Goal: Task Accomplishment & Management: Manage account settings

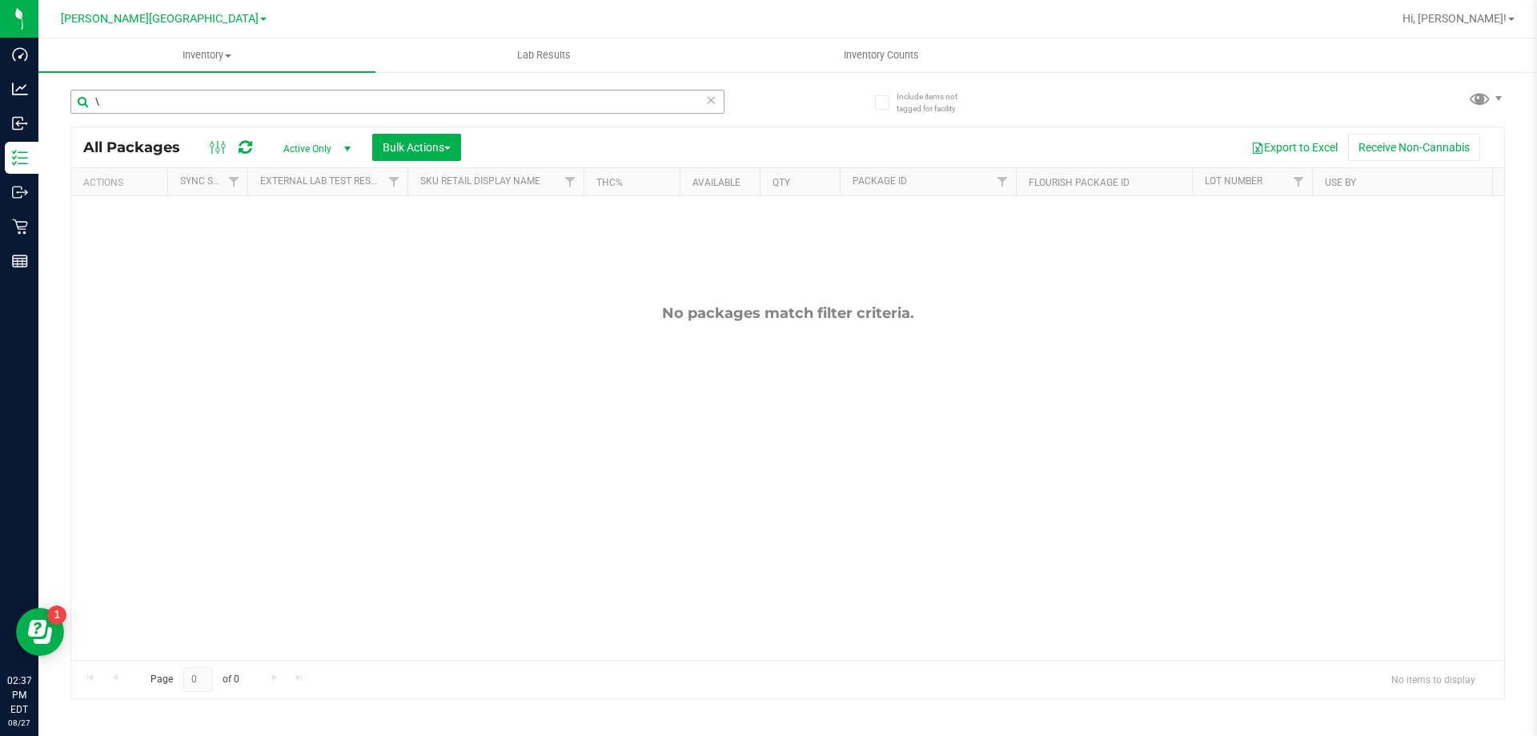
click at [406, 106] on input "\" at bounding box center [397, 102] width 654 height 24
type input "4179580378867559"
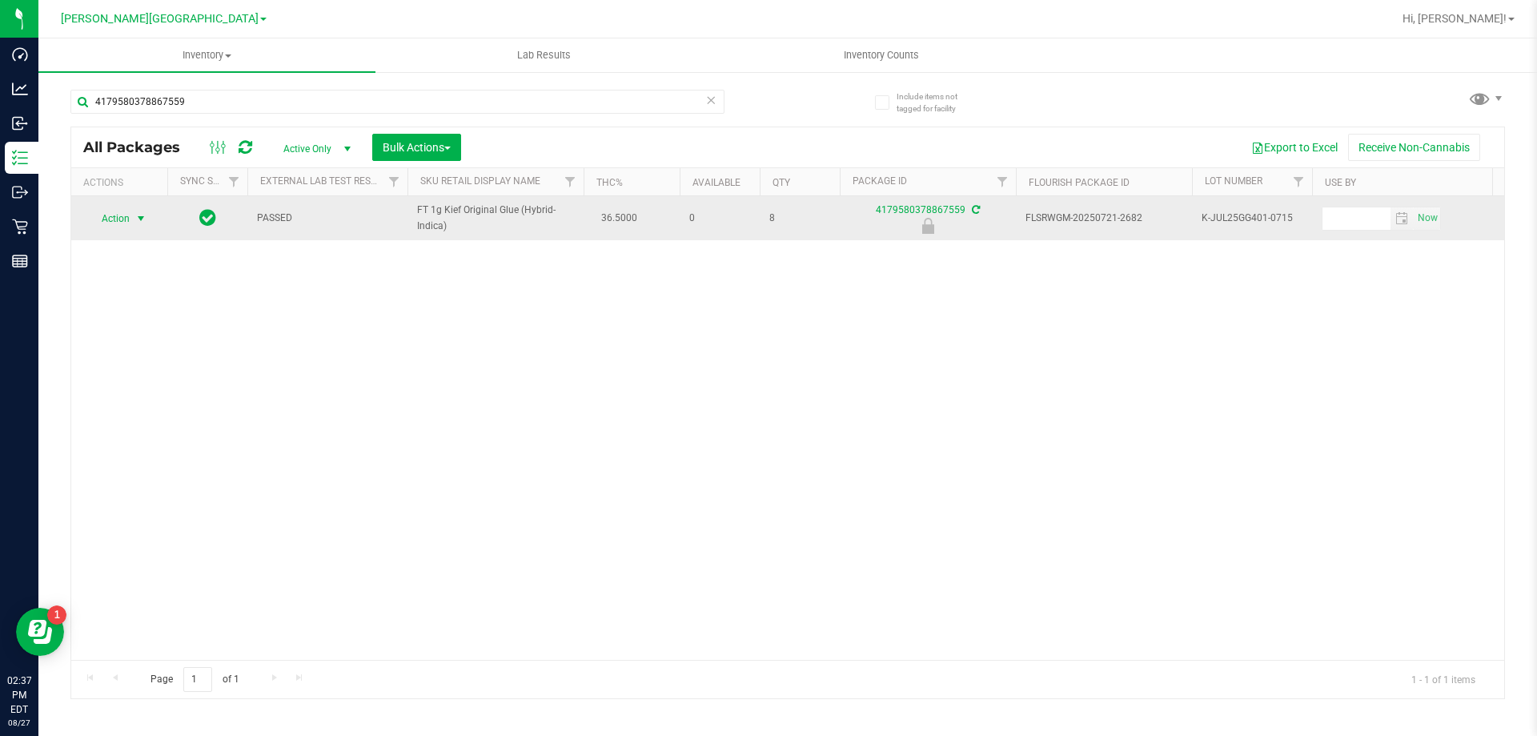
click at [133, 224] on span "select" at bounding box center [141, 218] width 20 height 22
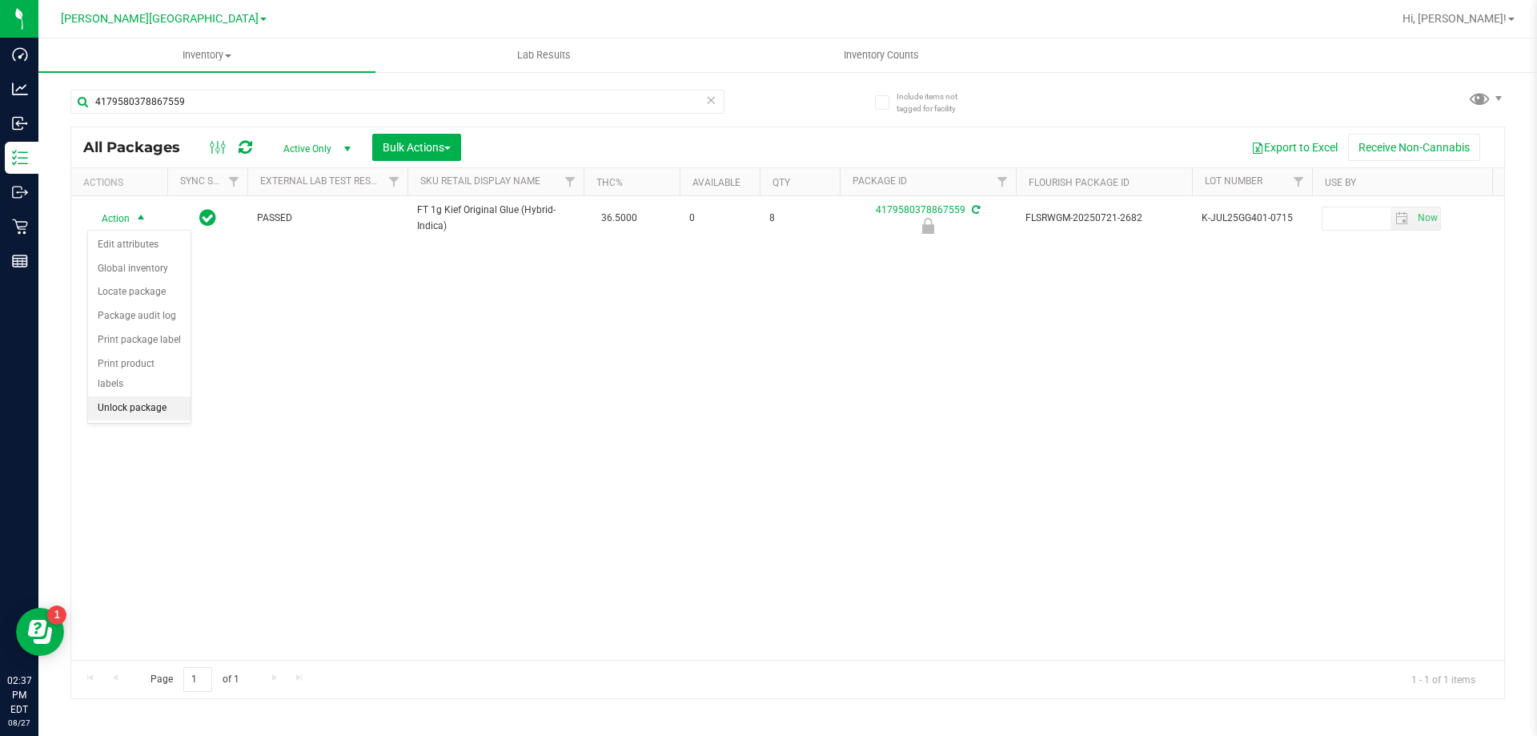
click at [143, 396] on li "Unlock package" at bounding box center [139, 408] width 102 height 24
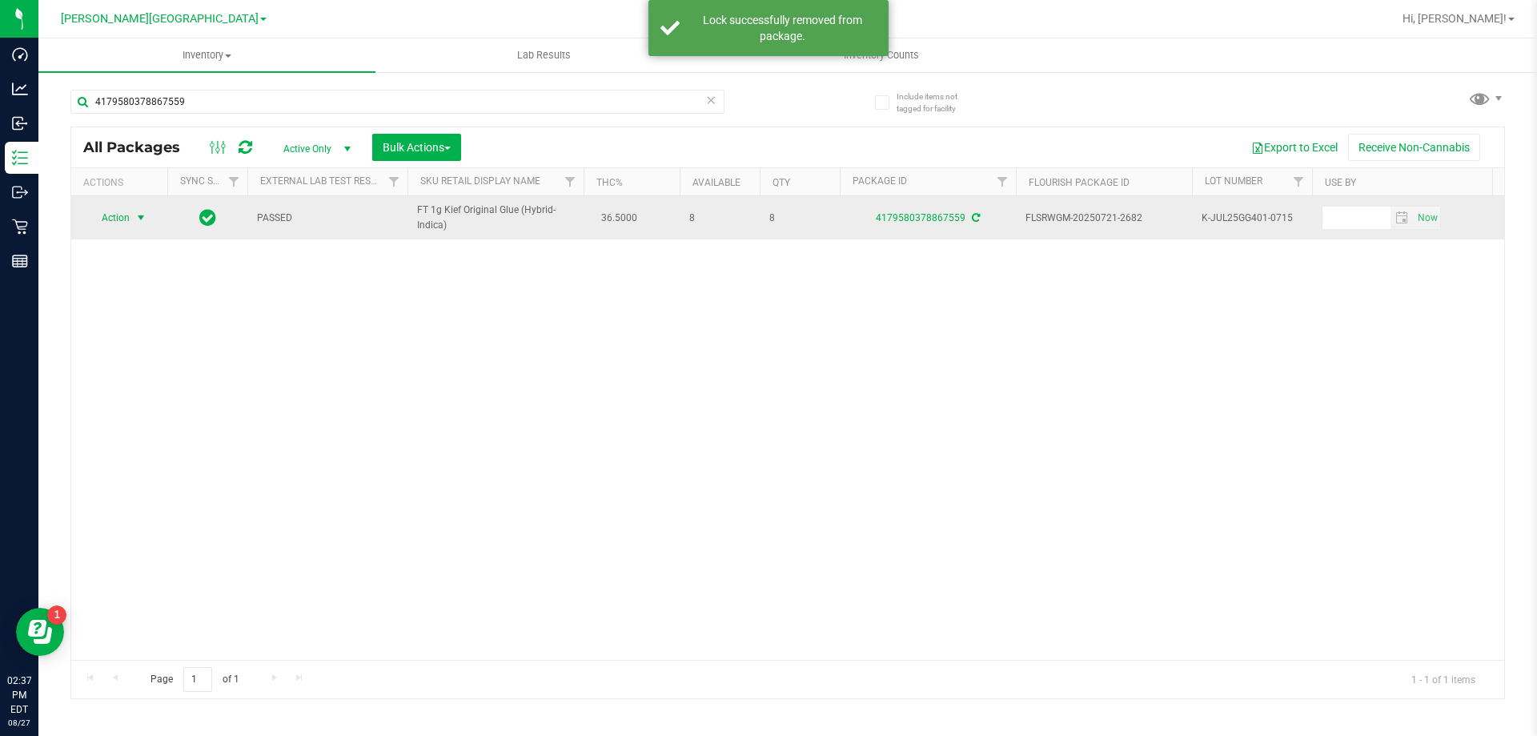
click at [134, 223] on span "select" at bounding box center [141, 218] width 20 height 22
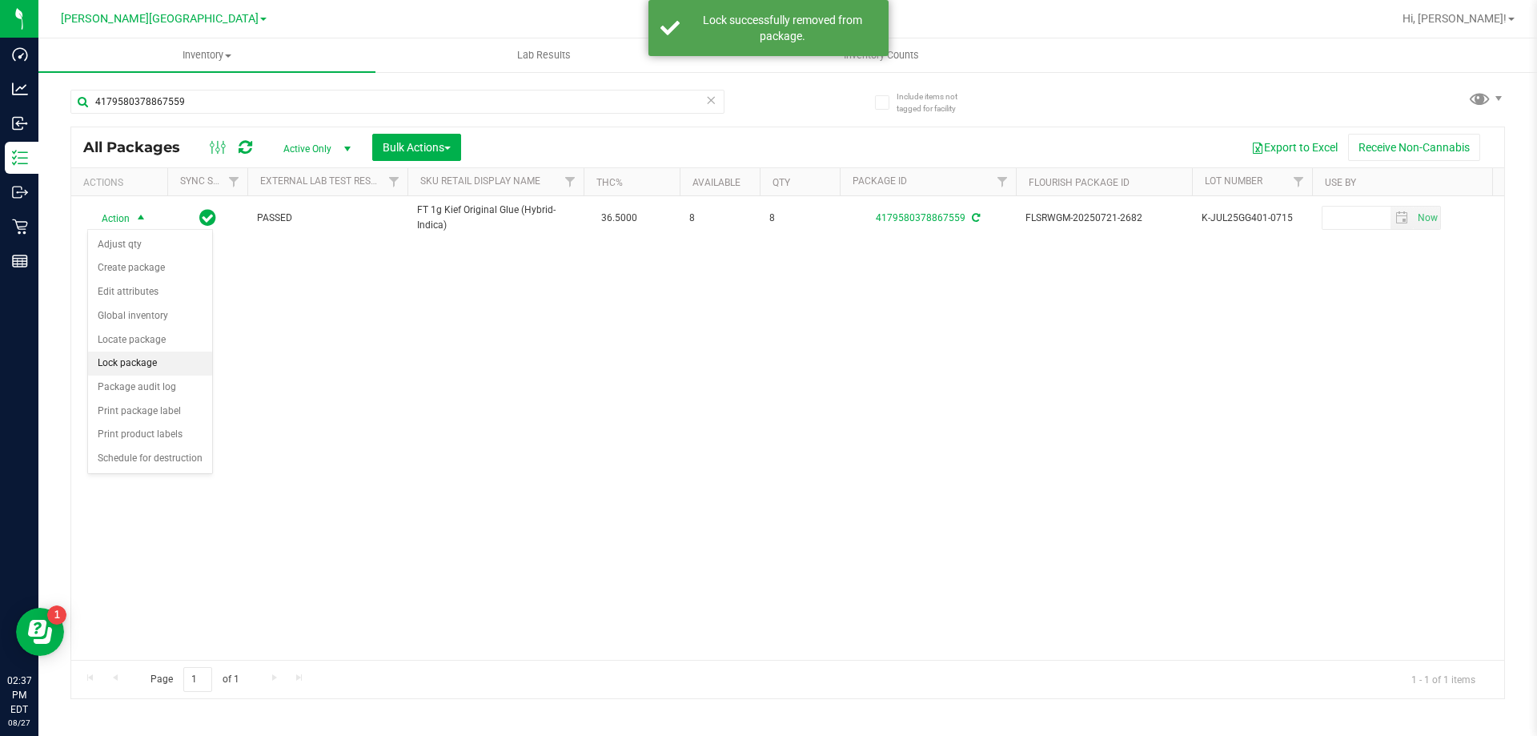
click at [144, 364] on li "Lock package" at bounding box center [150, 363] width 124 height 24
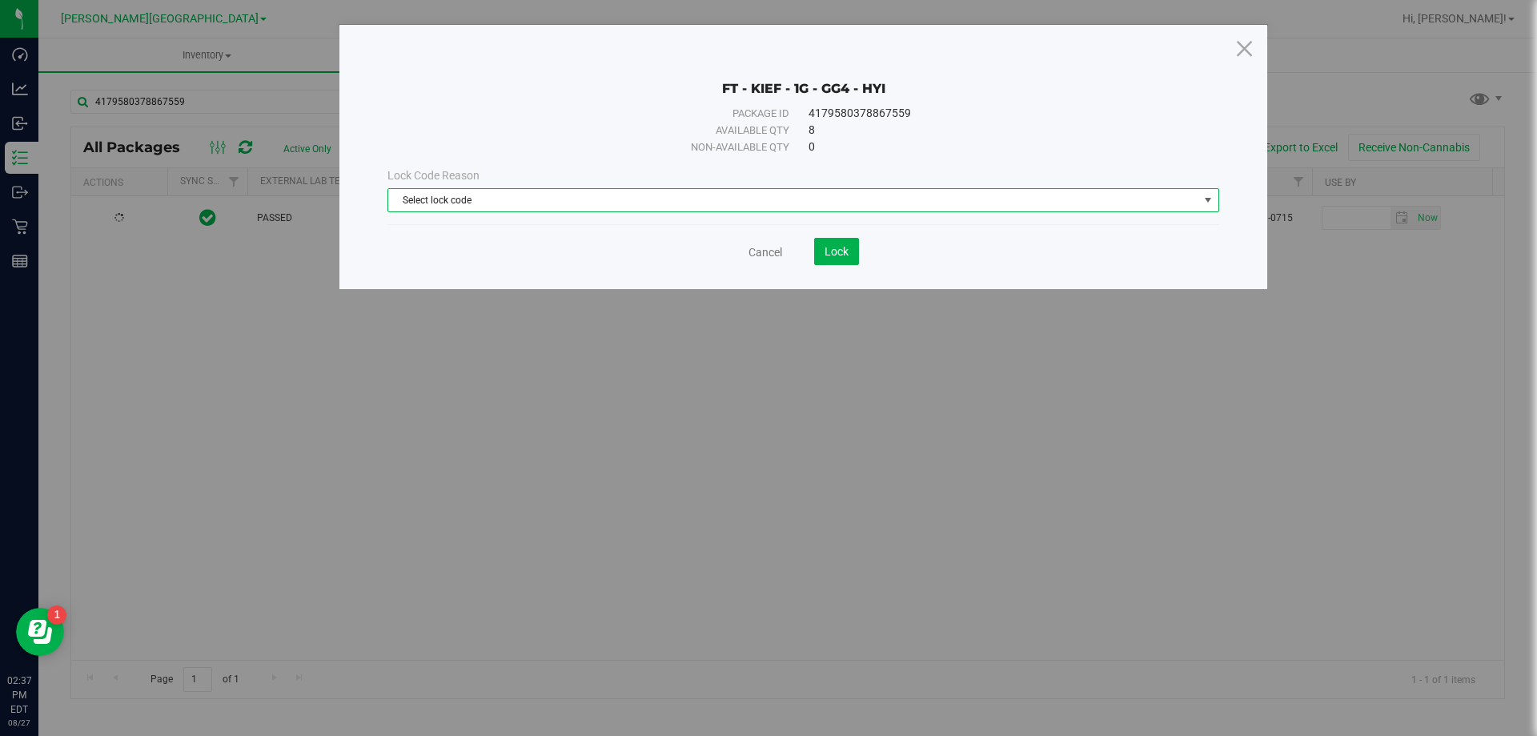
click at [444, 194] on span "Select lock code" at bounding box center [793, 200] width 810 height 22
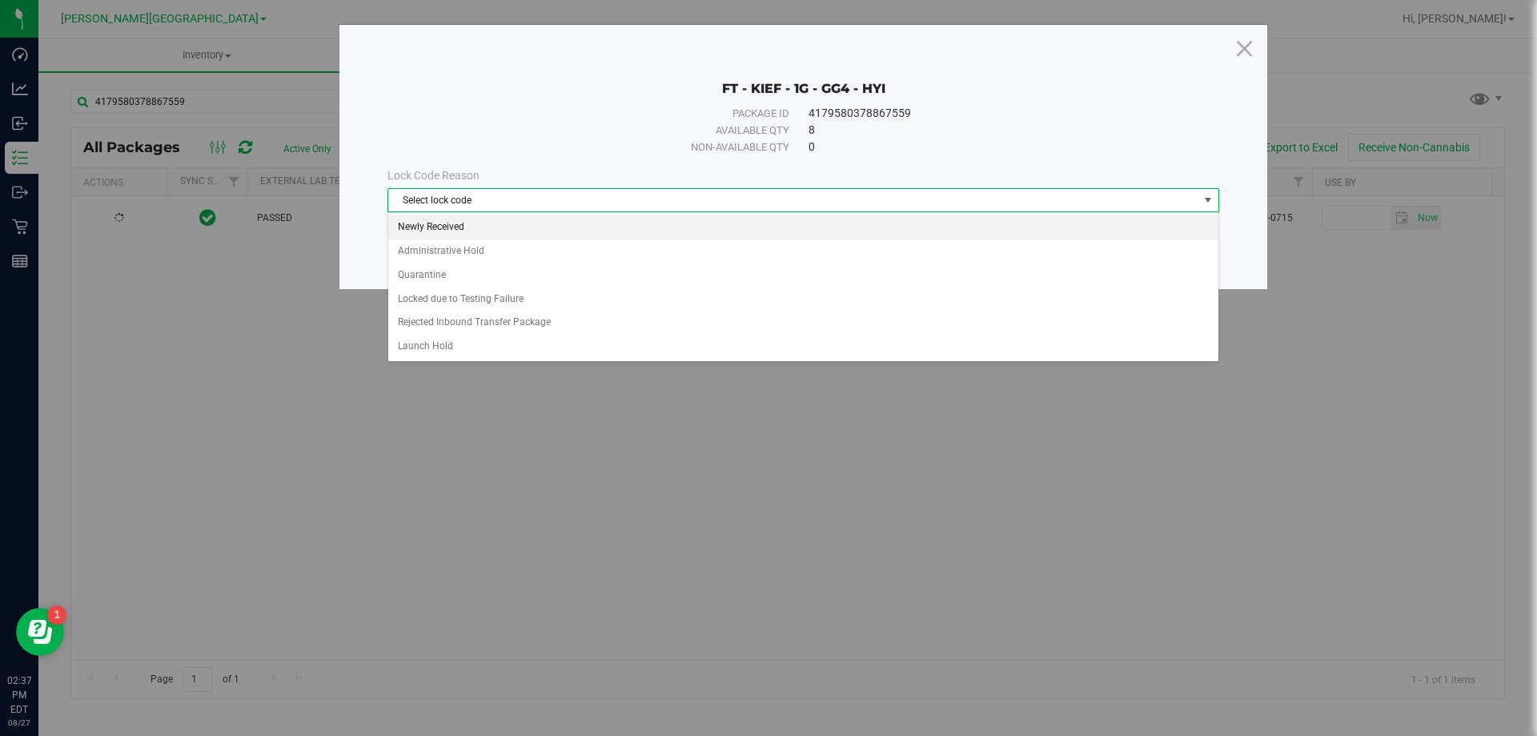
click at [448, 229] on li "Newly Received" at bounding box center [803, 227] width 830 height 24
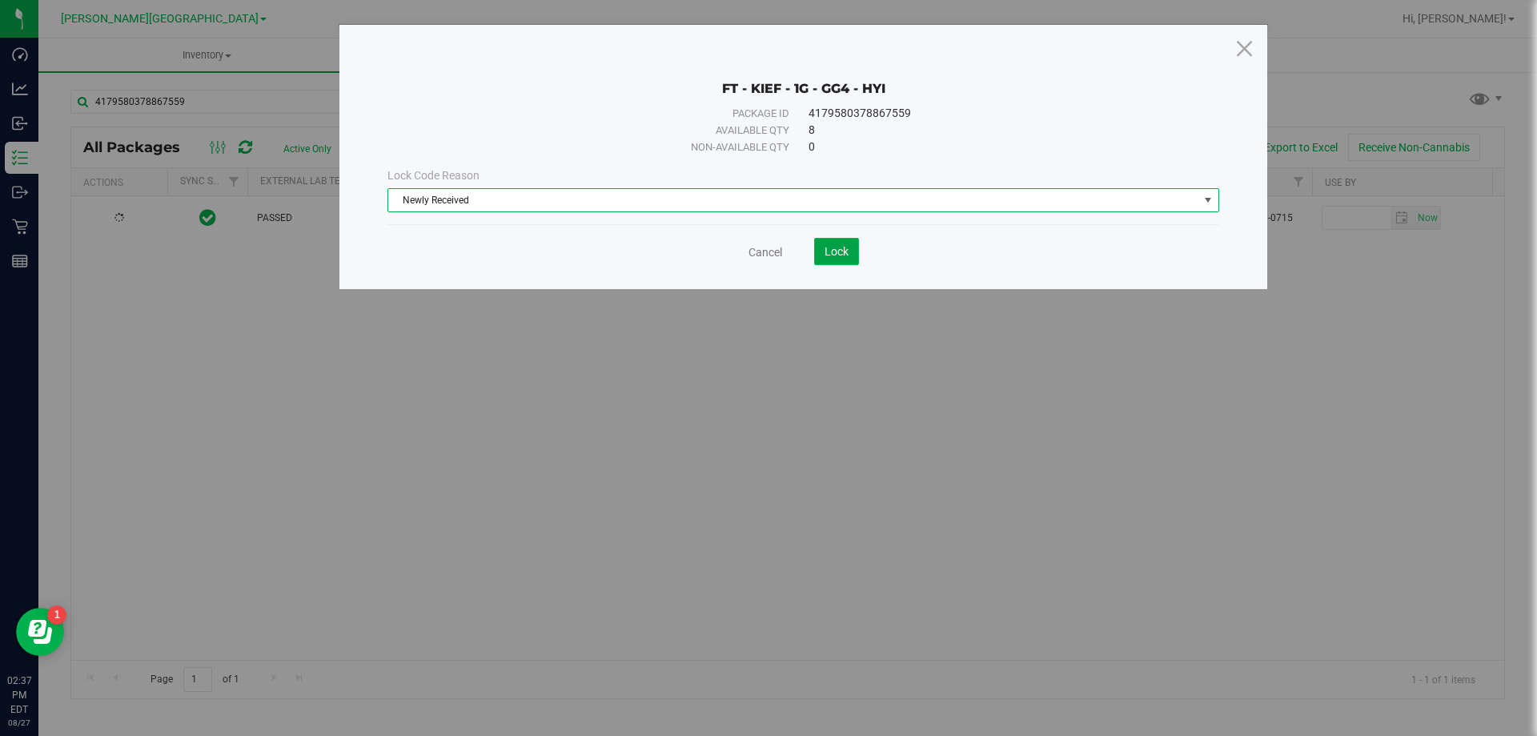
click at [831, 248] on span "Lock" at bounding box center [837, 251] width 24 height 13
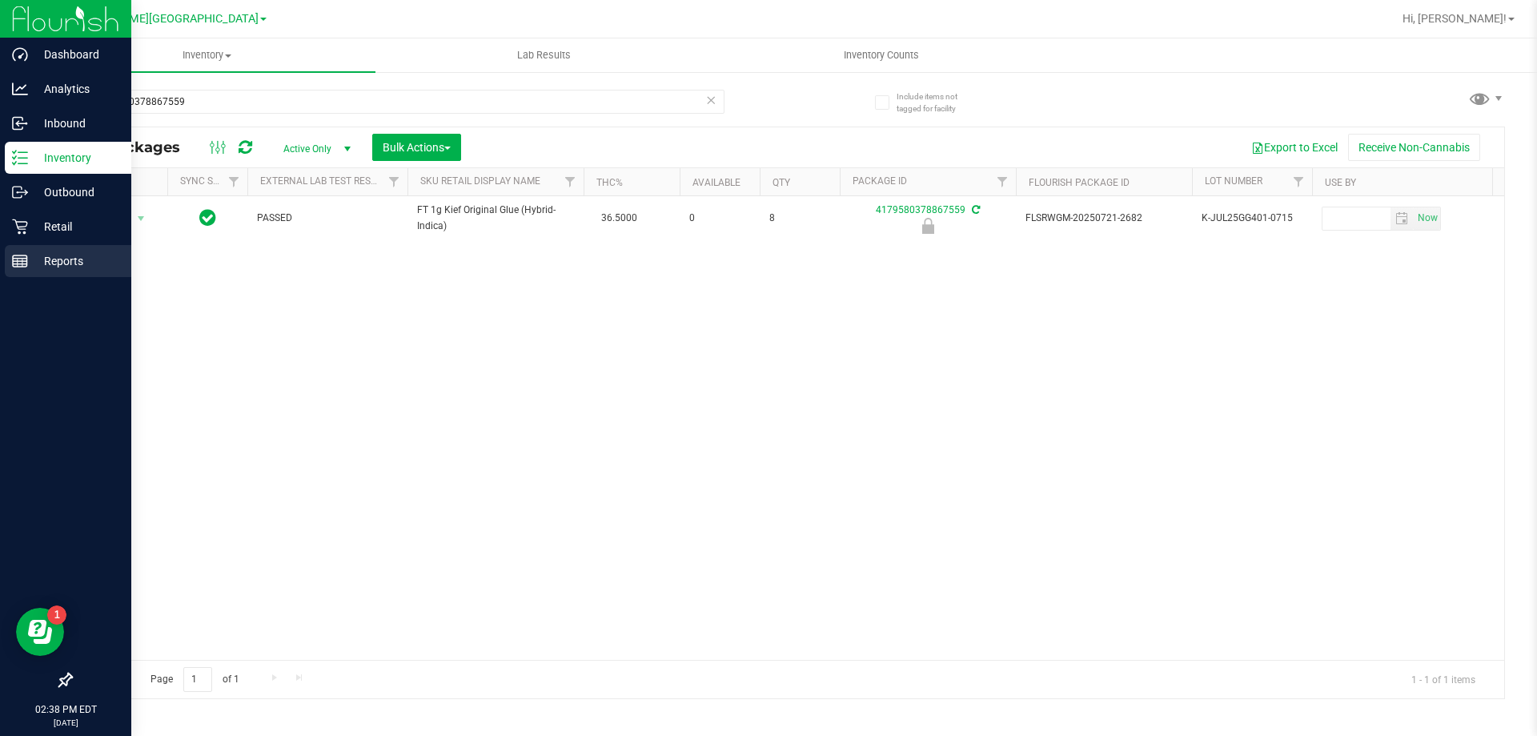
click at [12, 259] on icon at bounding box center [20, 261] width 16 height 16
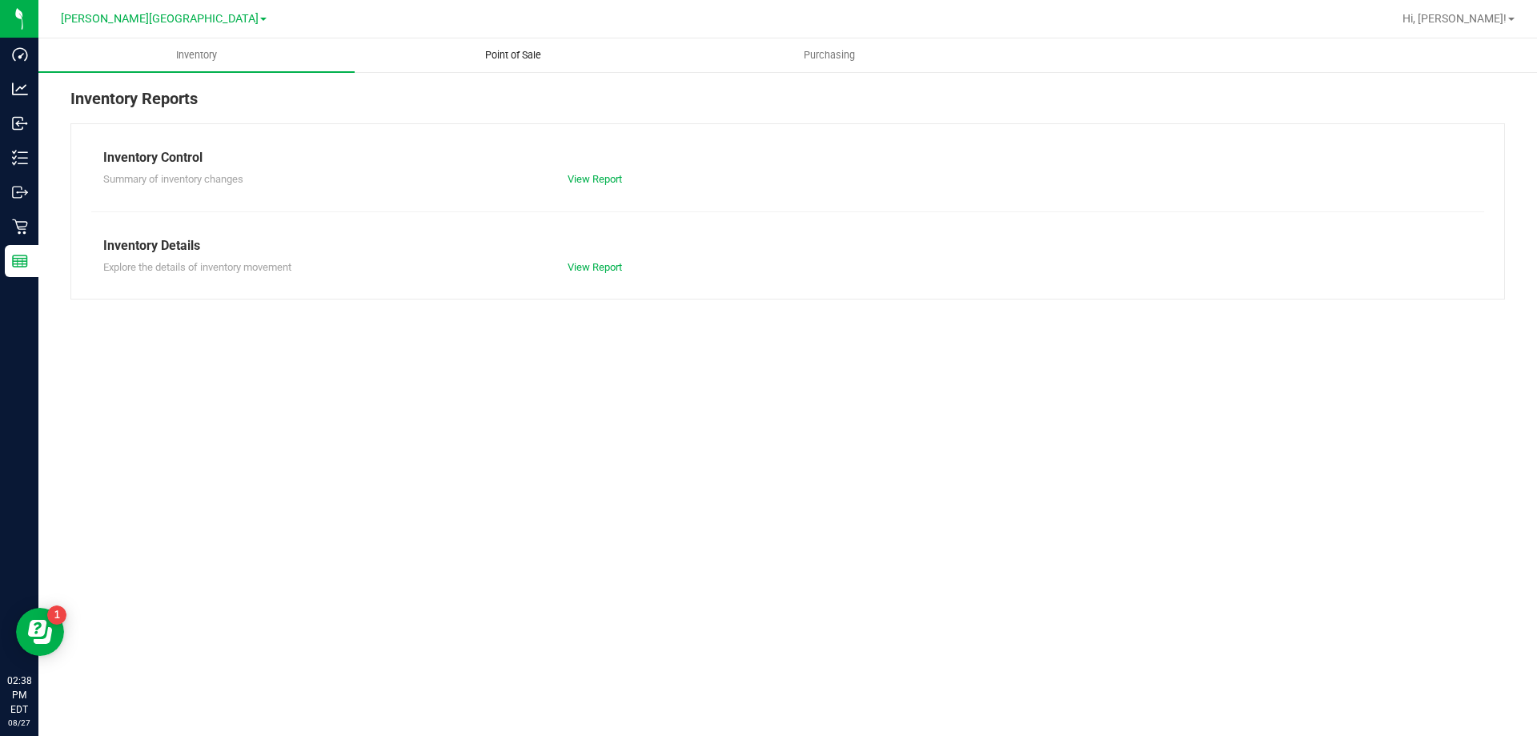
click at [502, 66] on uib-tab-heading "Point of Sale" at bounding box center [512, 55] width 315 height 32
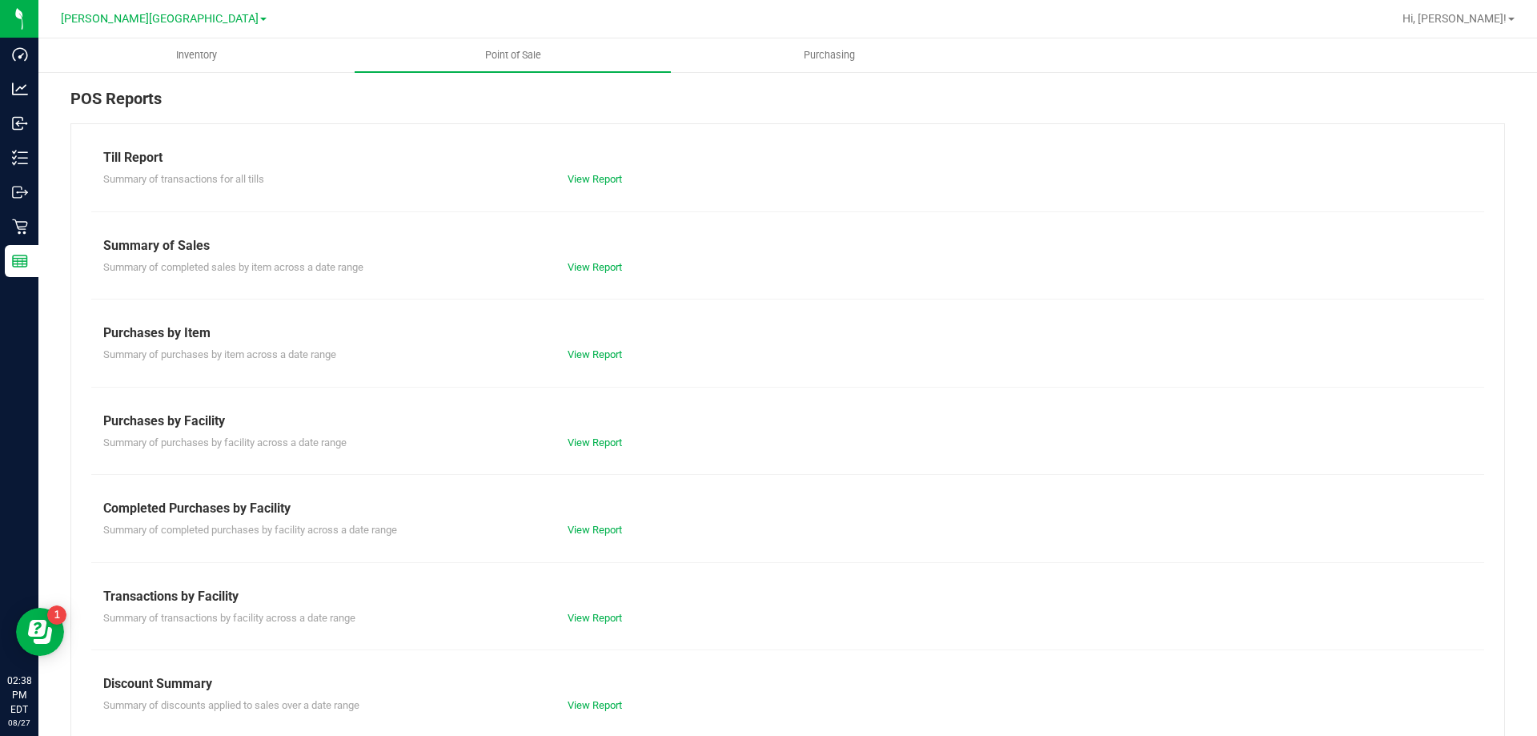
click at [610, 537] on div "View Report" at bounding box center [672, 530] width 232 height 16
click at [608, 535] on link "View Report" at bounding box center [595, 530] width 54 height 12
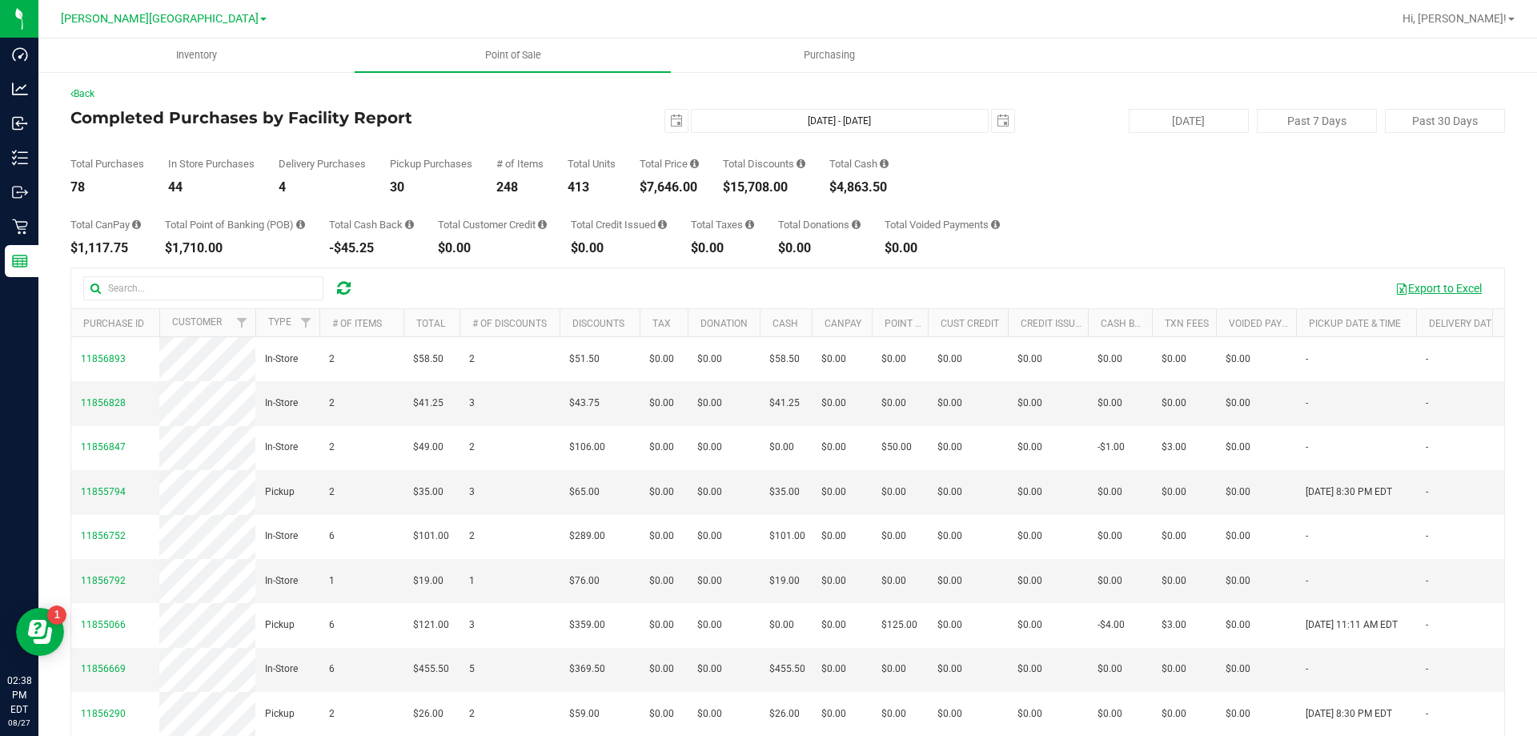
click at [1426, 291] on button "Export to Excel" at bounding box center [1438, 288] width 107 height 27
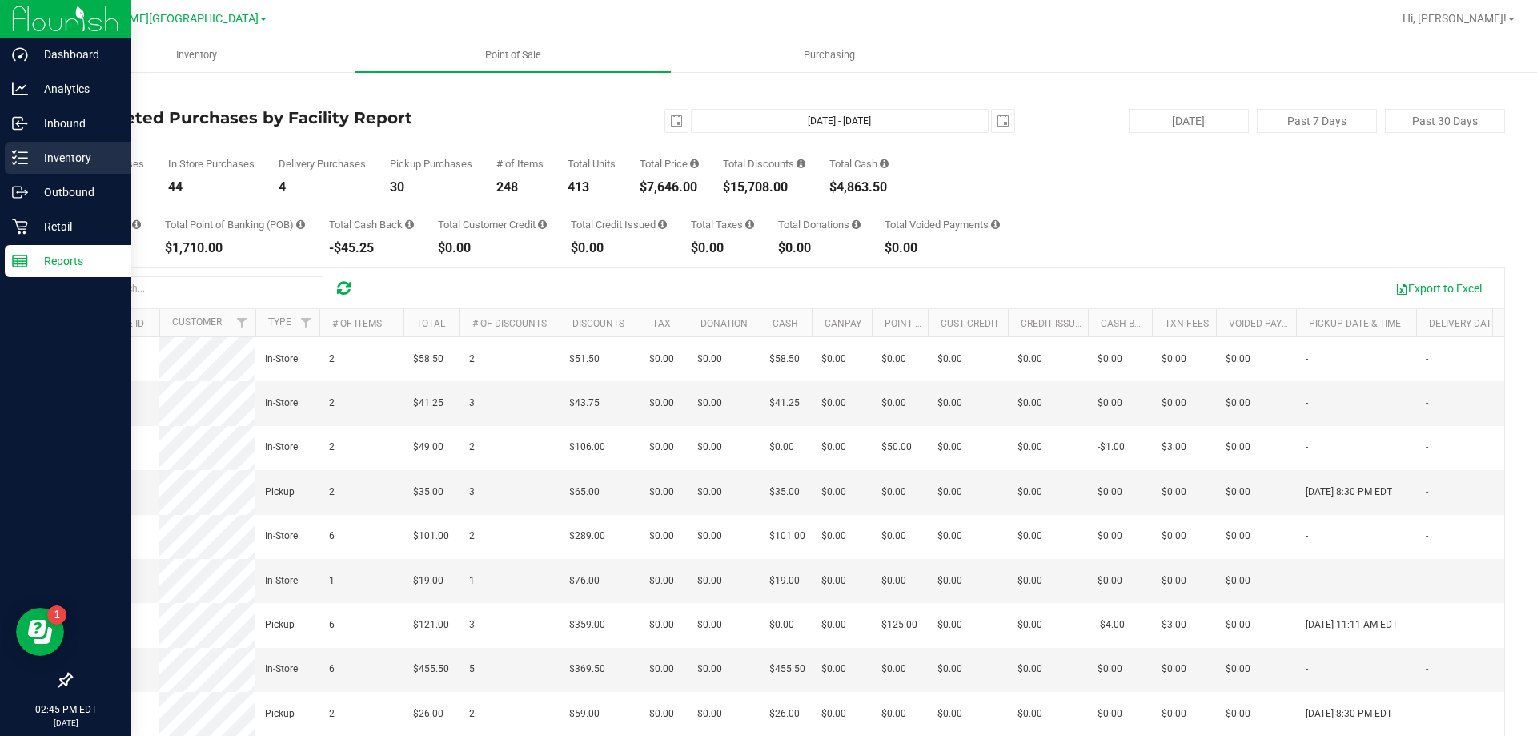
click at [13, 168] on div "Inventory" at bounding box center [68, 158] width 126 height 32
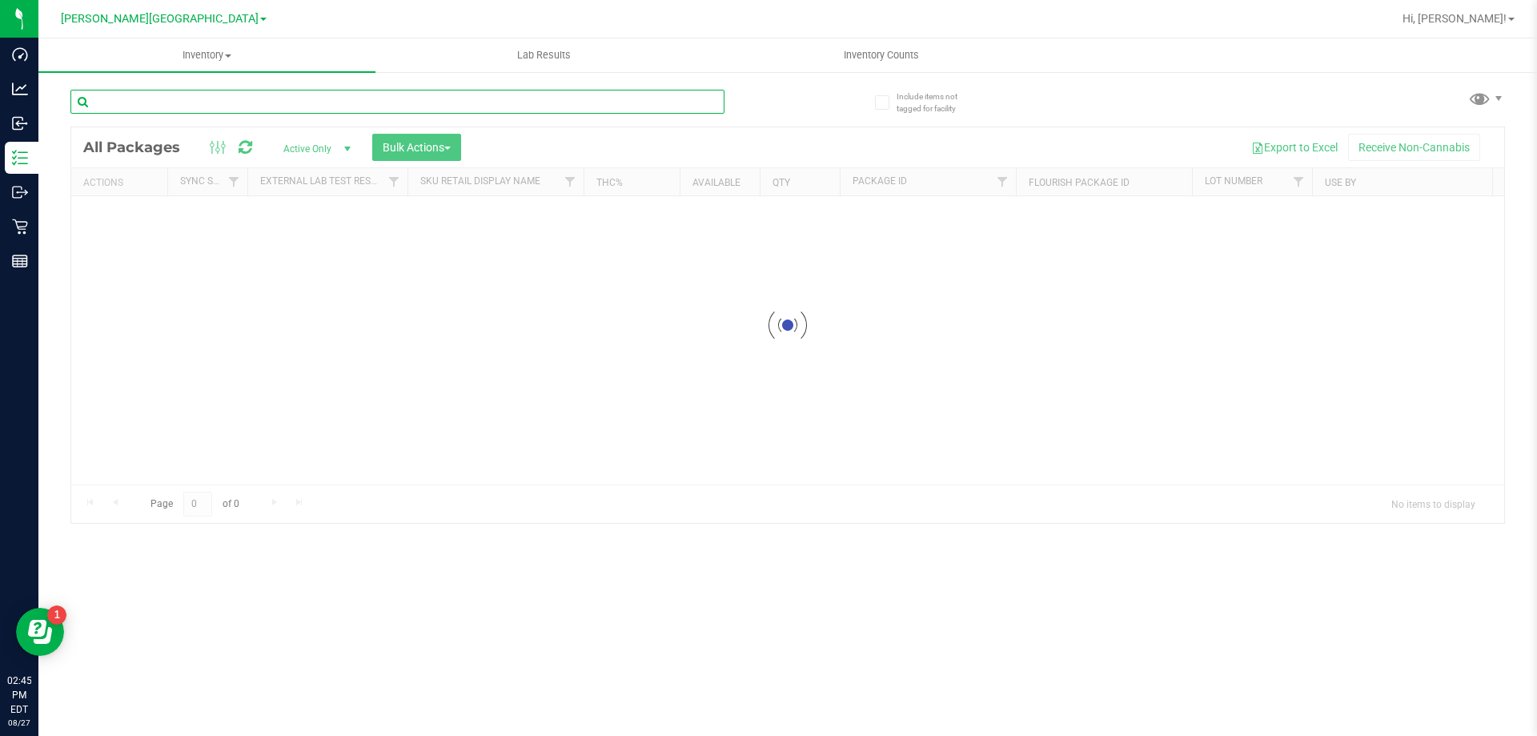
click at [289, 111] on input "text" at bounding box center [397, 102] width 654 height 24
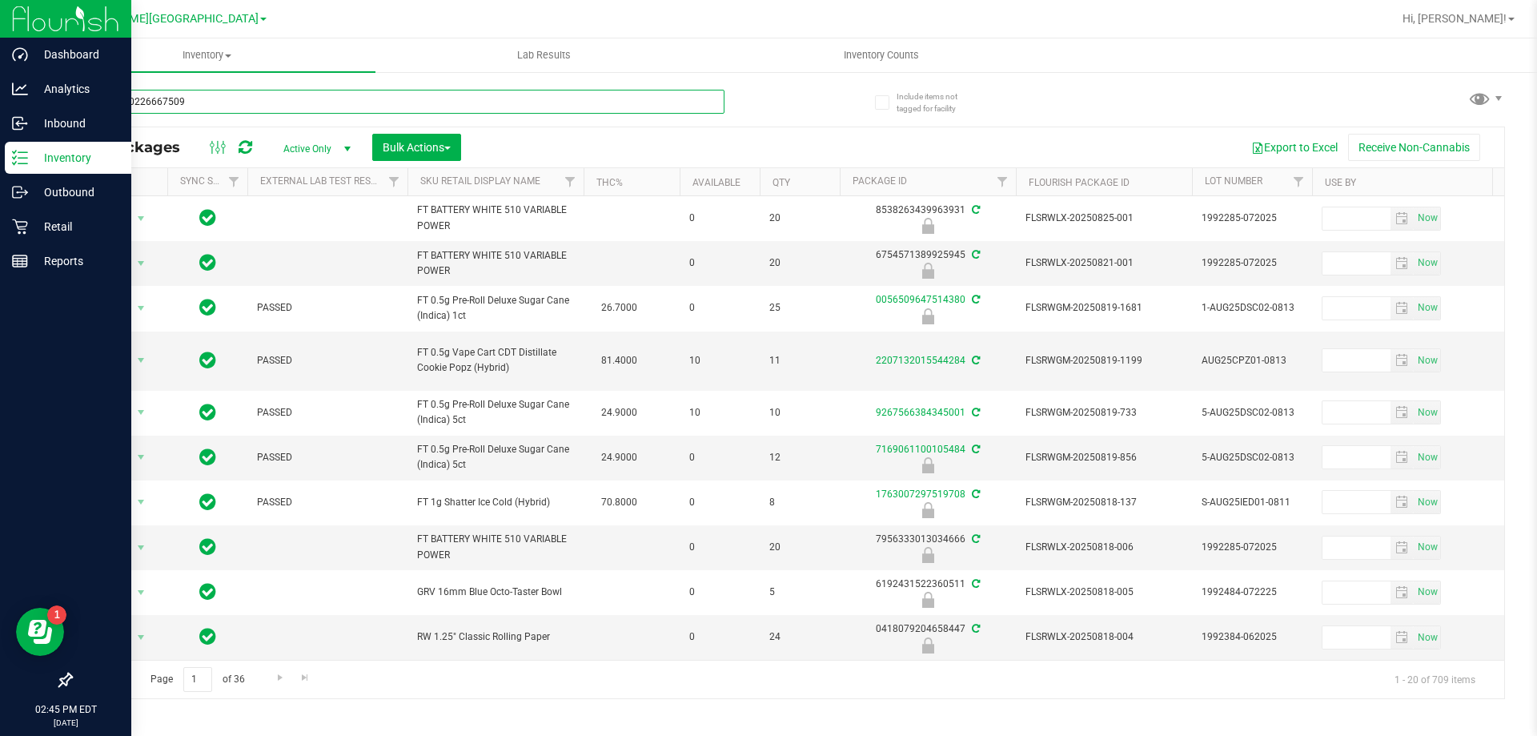
type input "8536780226667509"
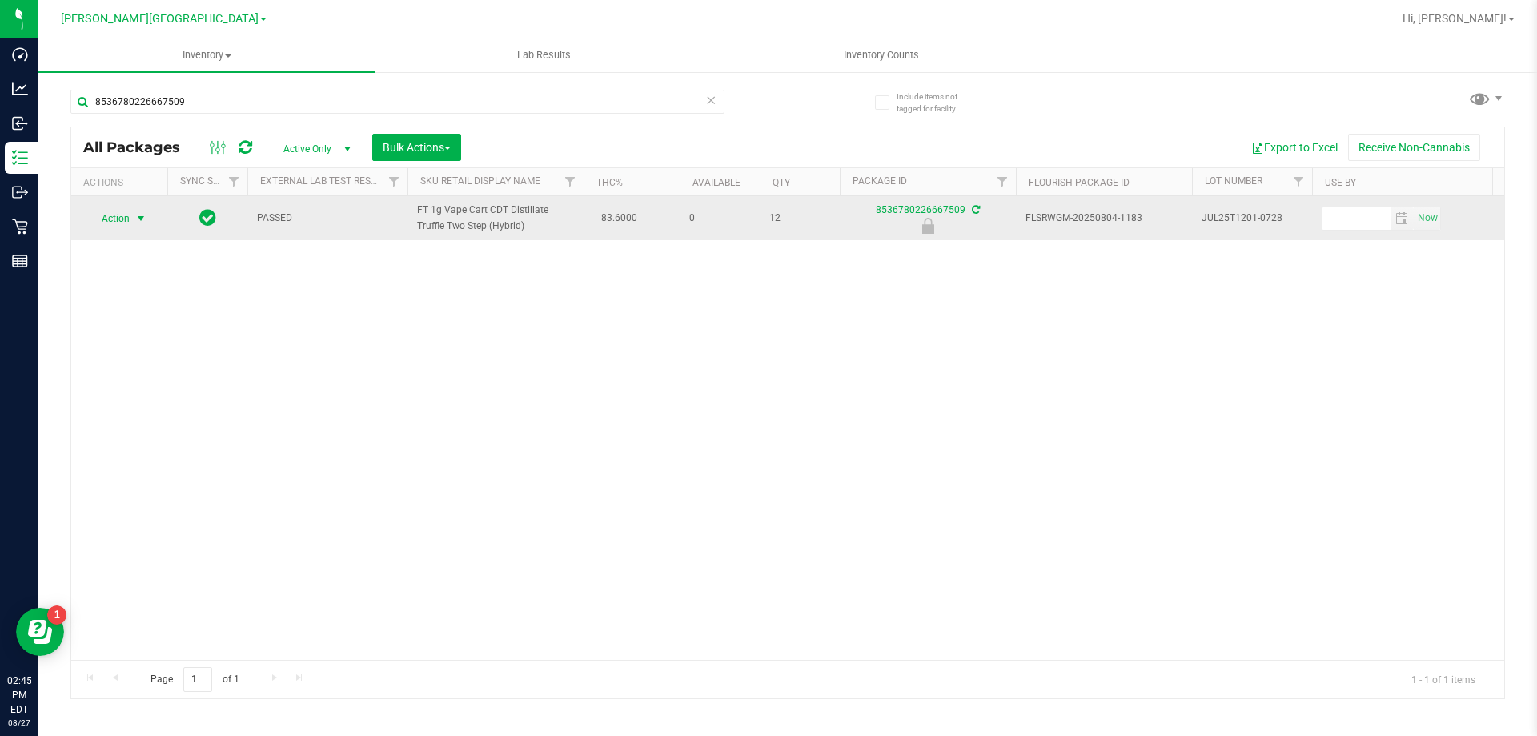
click at [134, 219] on span "select" at bounding box center [141, 218] width 20 height 22
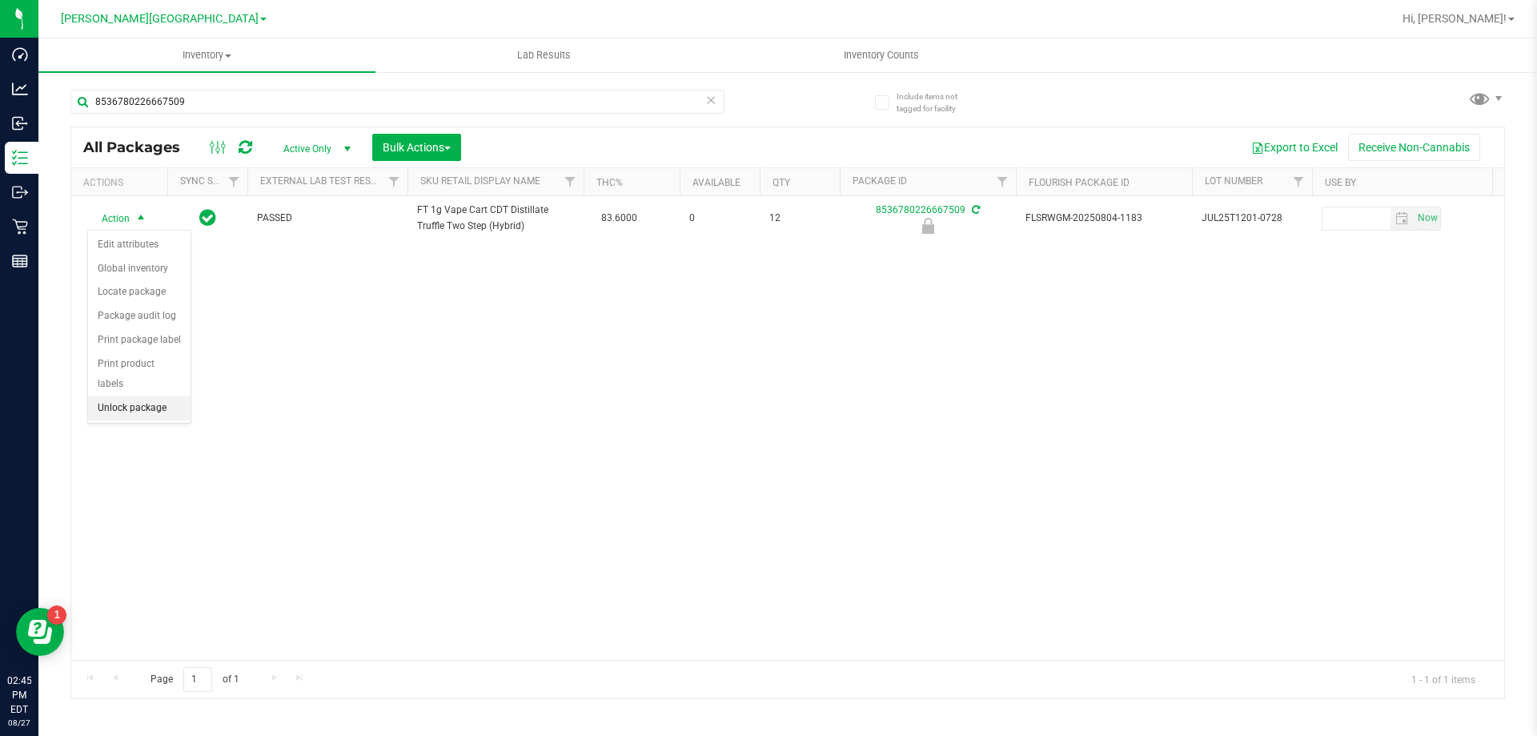
click at [114, 396] on li "Unlock package" at bounding box center [139, 408] width 102 height 24
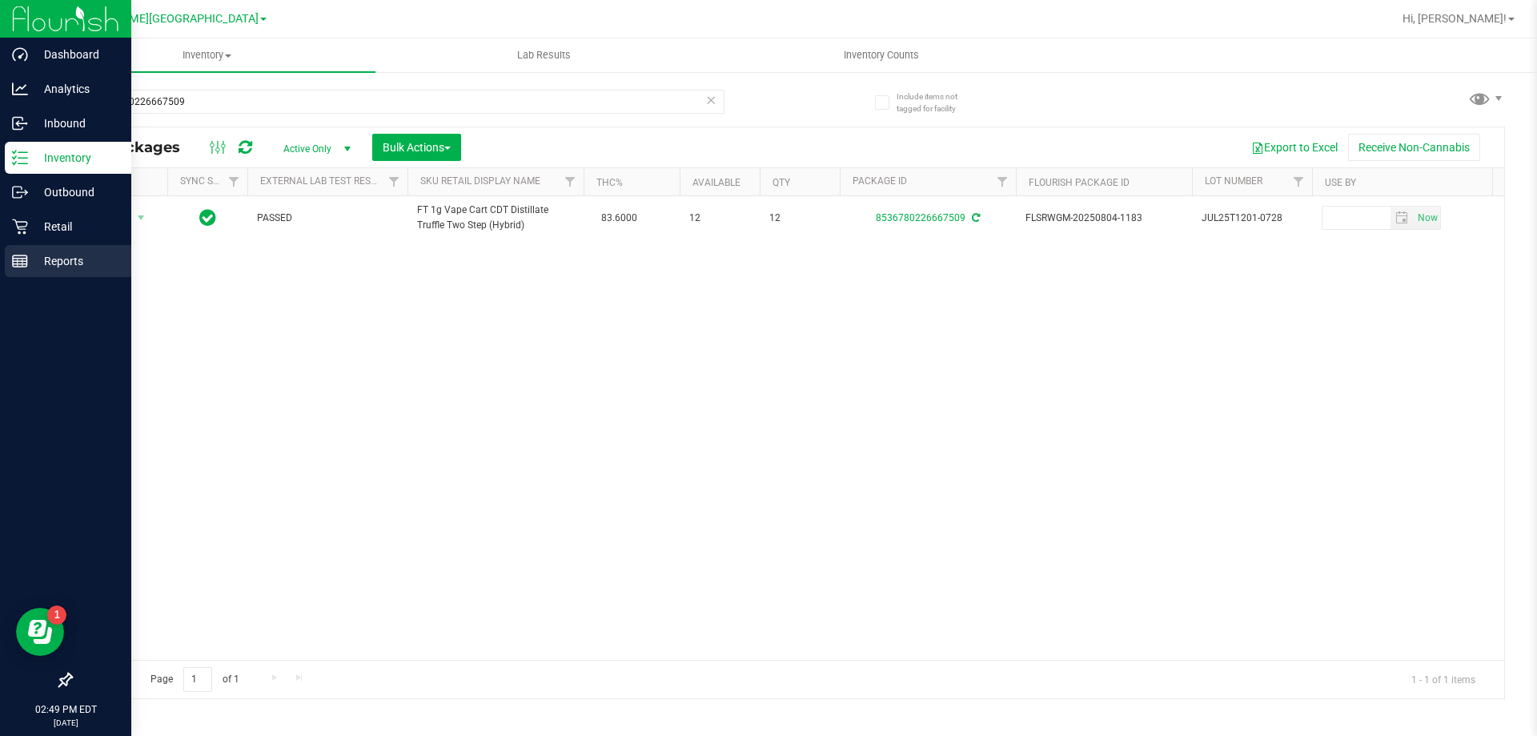
click at [15, 264] on line at bounding box center [20, 264] width 14 height 0
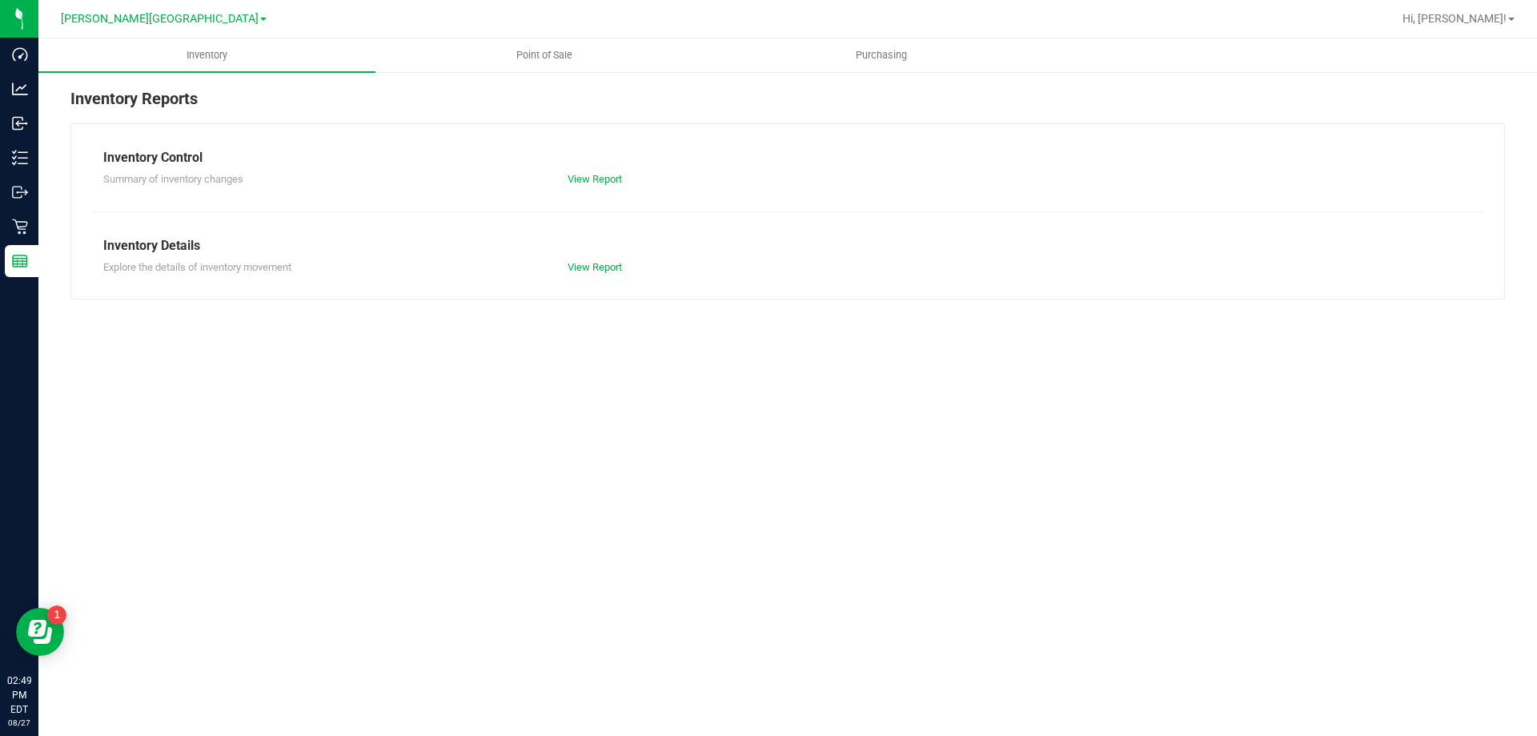
click at [530, 37] on nav "Bonita Springs WC Hi, Dan!" at bounding box center [787, 19] width 1499 height 38
click at [532, 54] on span "Point of Sale" at bounding box center [544, 55] width 99 height 14
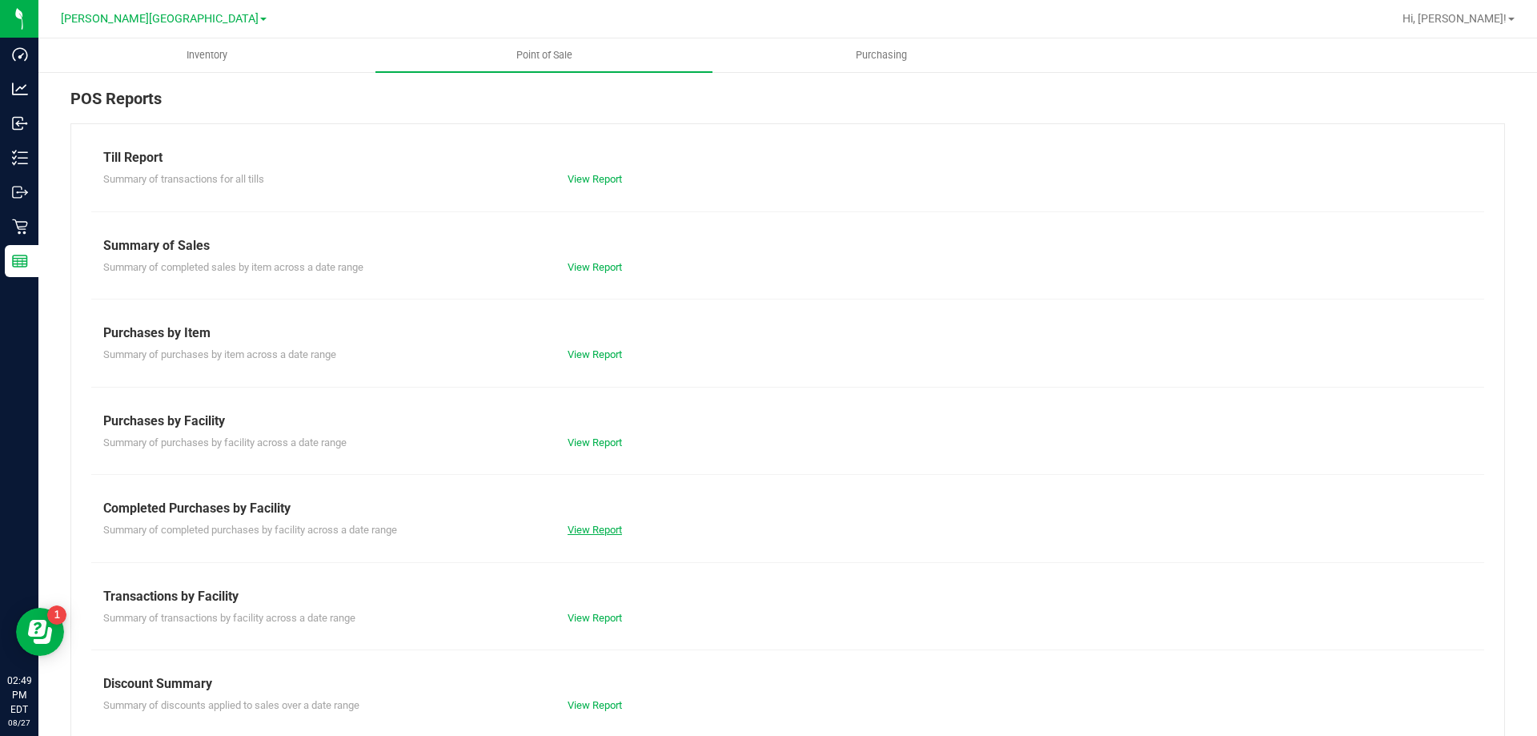
click at [609, 533] on link "View Report" at bounding box center [595, 530] width 54 height 12
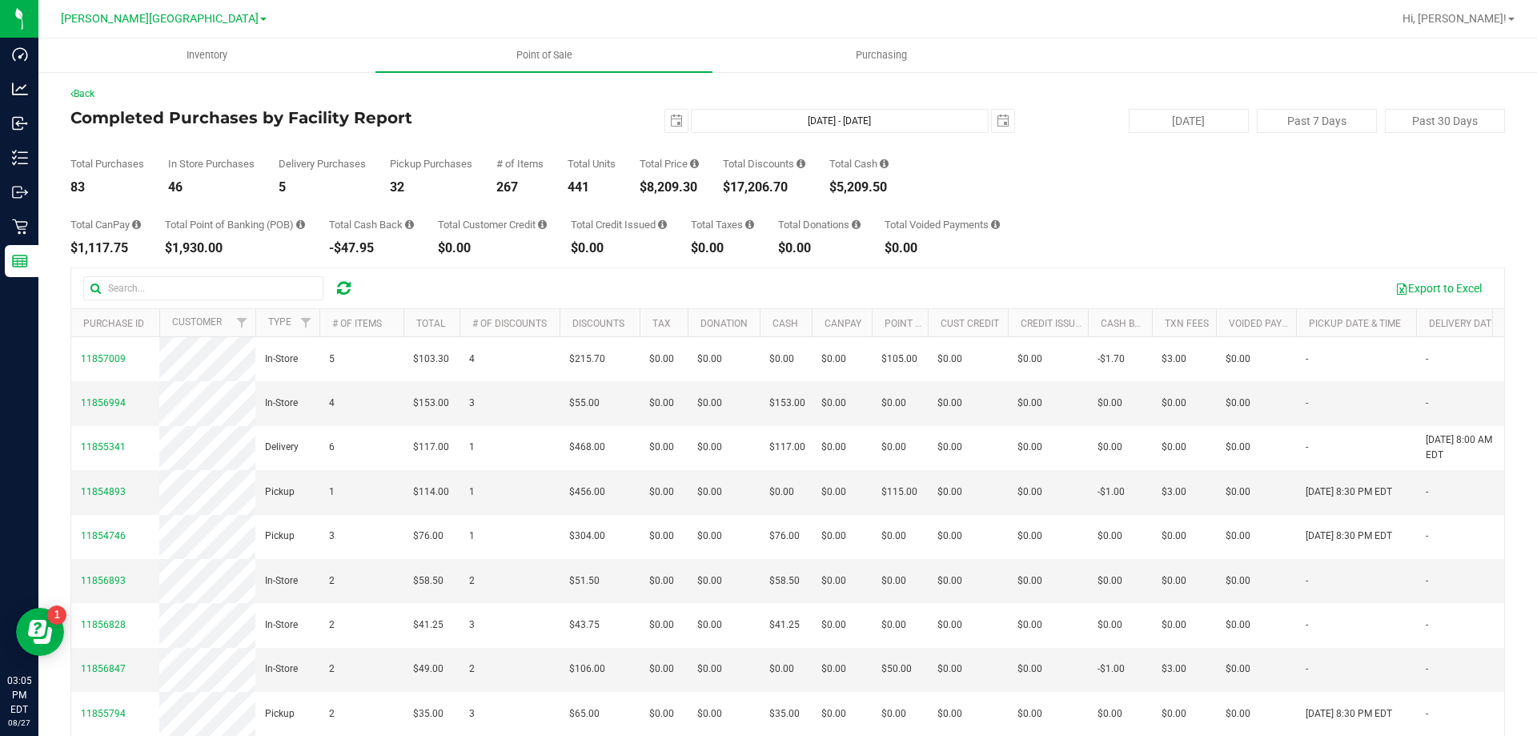
click at [338, 291] on icon at bounding box center [344, 288] width 14 height 16
click at [1403, 287] on button "Export to Excel" at bounding box center [1438, 288] width 107 height 27
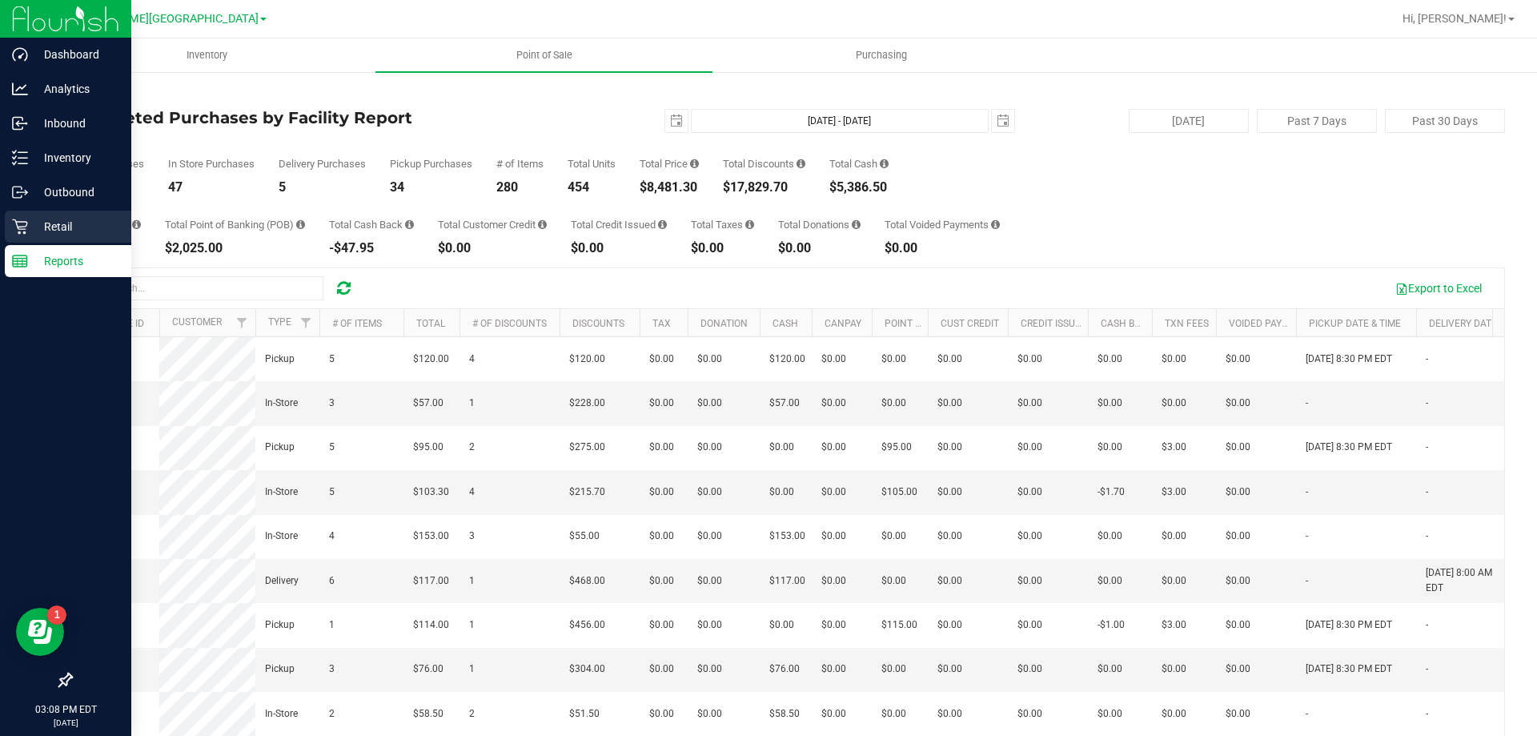
click at [41, 225] on p "Retail" at bounding box center [76, 226] width 96 height 19
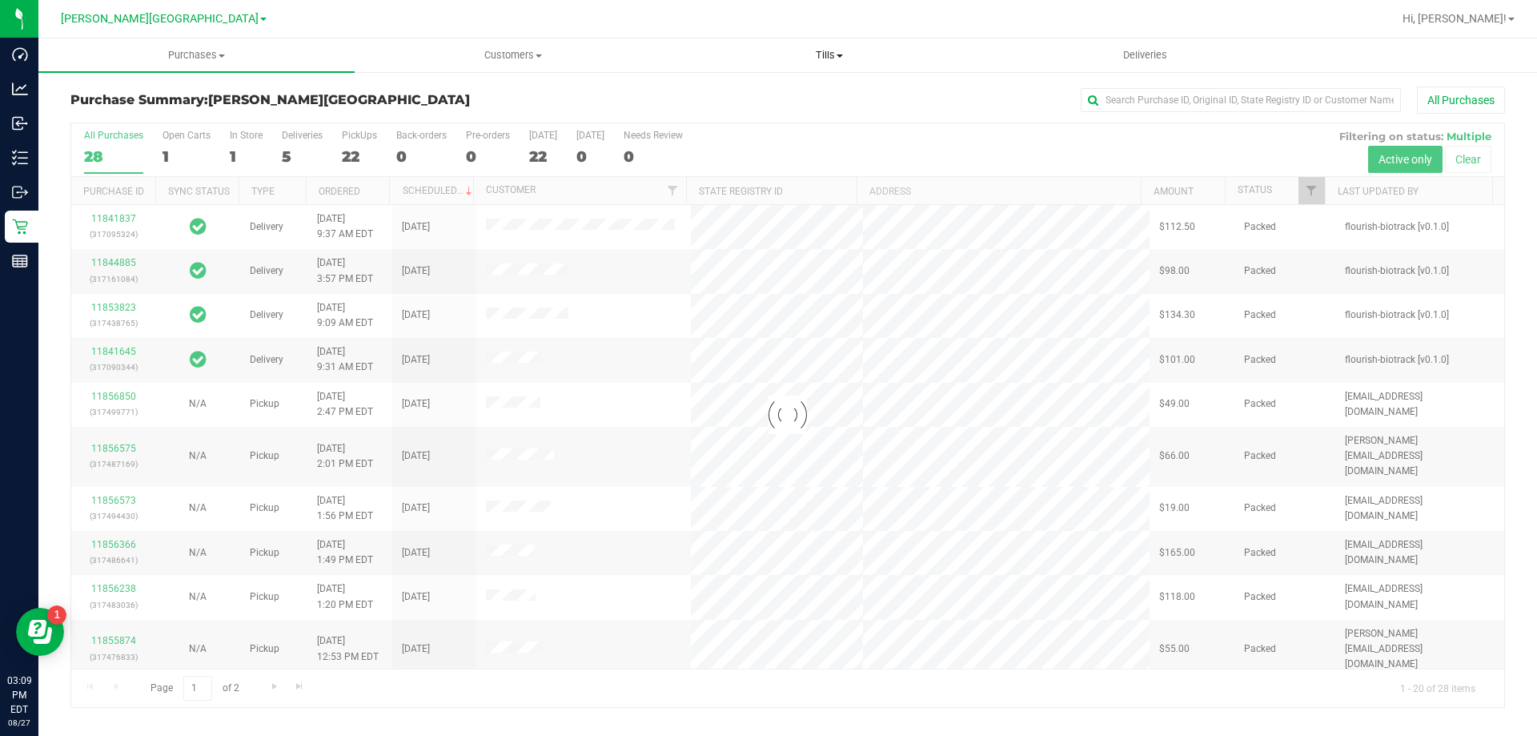
click at [833, 59] on span "Tills" at bounding box center [829, 55] width 315 height 14
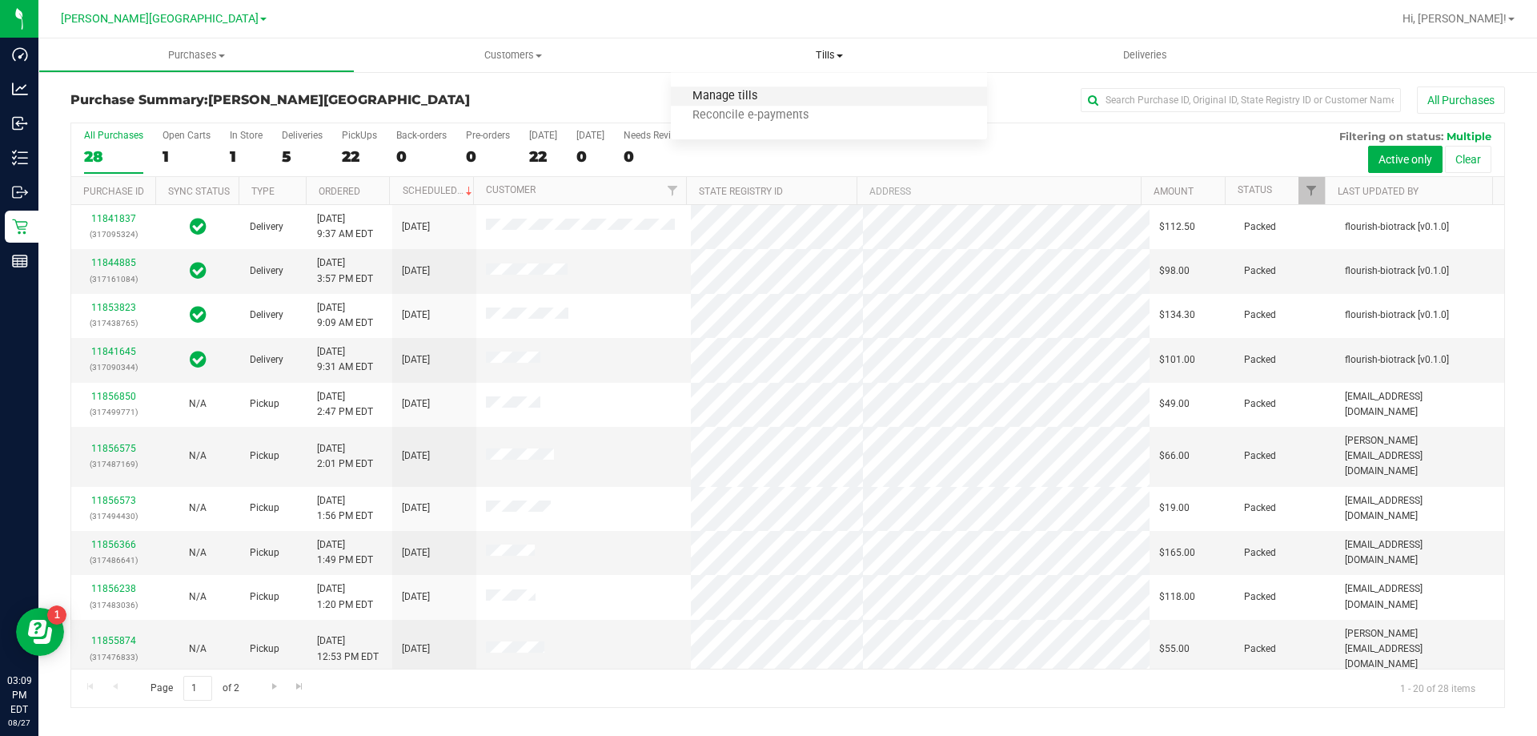
click at [725, 97] on span "Manage tills" at bounding box center [725, 97] width 108 height 14
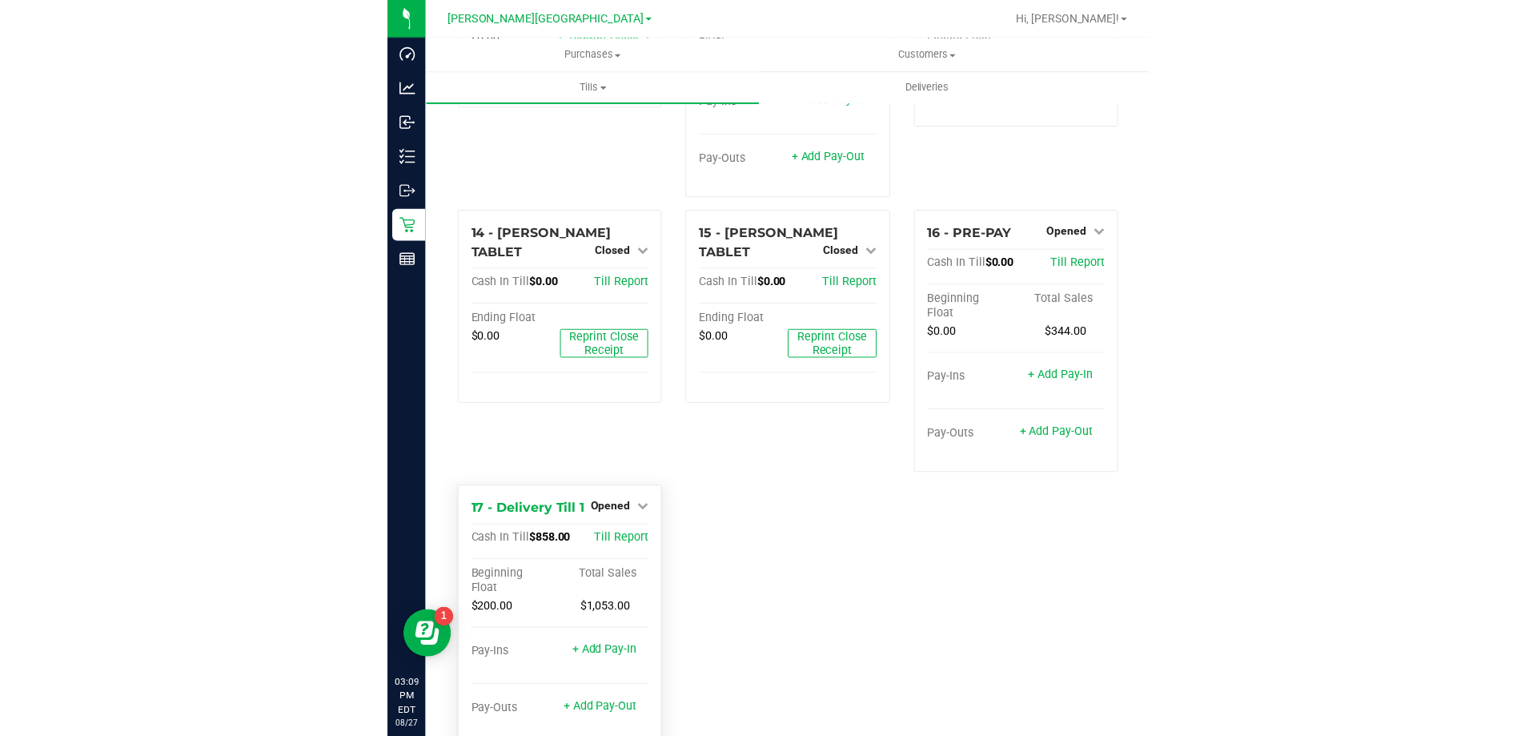
scroll to position [1122, 0]
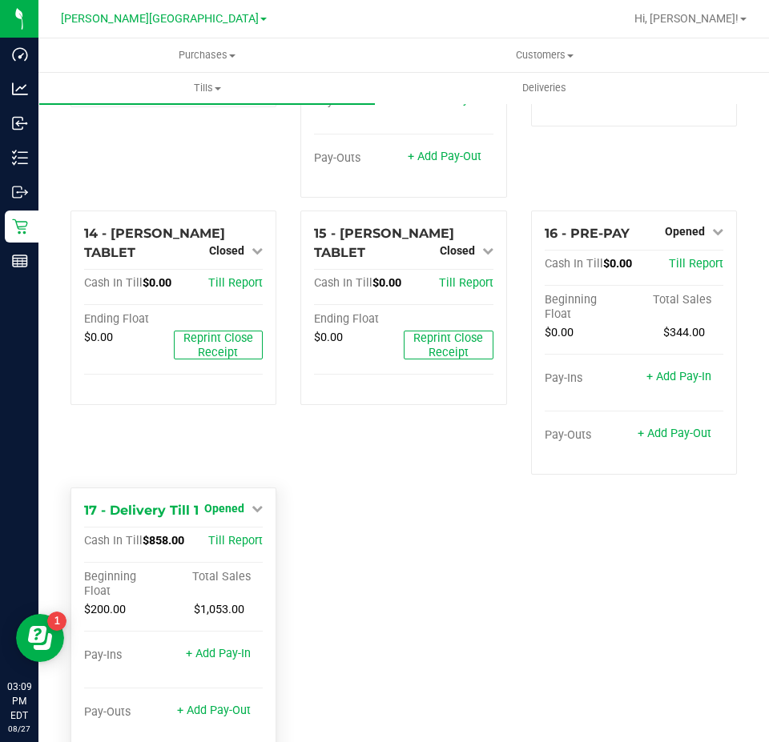
click at [229, 502] on span "Opened" at bounding box center [224, 508] width 40 height 13
click at [233, 535] on link "Close Till" at bounding box center [226, 541] width 43 height 13
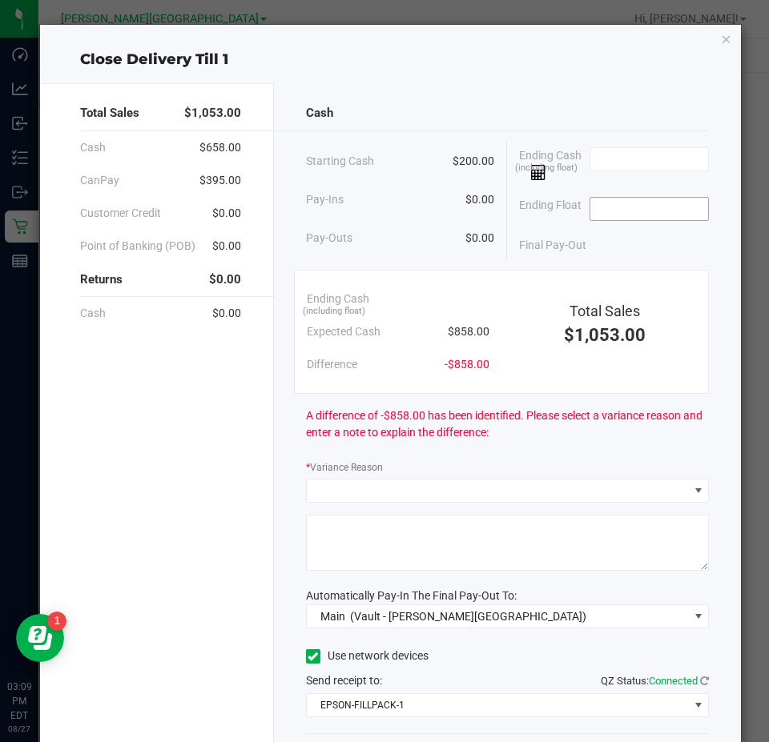
click at [631, 213] on input at bounding box center [649, 209] width 118 height 22
type input "$200.00"
click at [659, 167] on input at bounding box center [649, 159] width 118 height 22
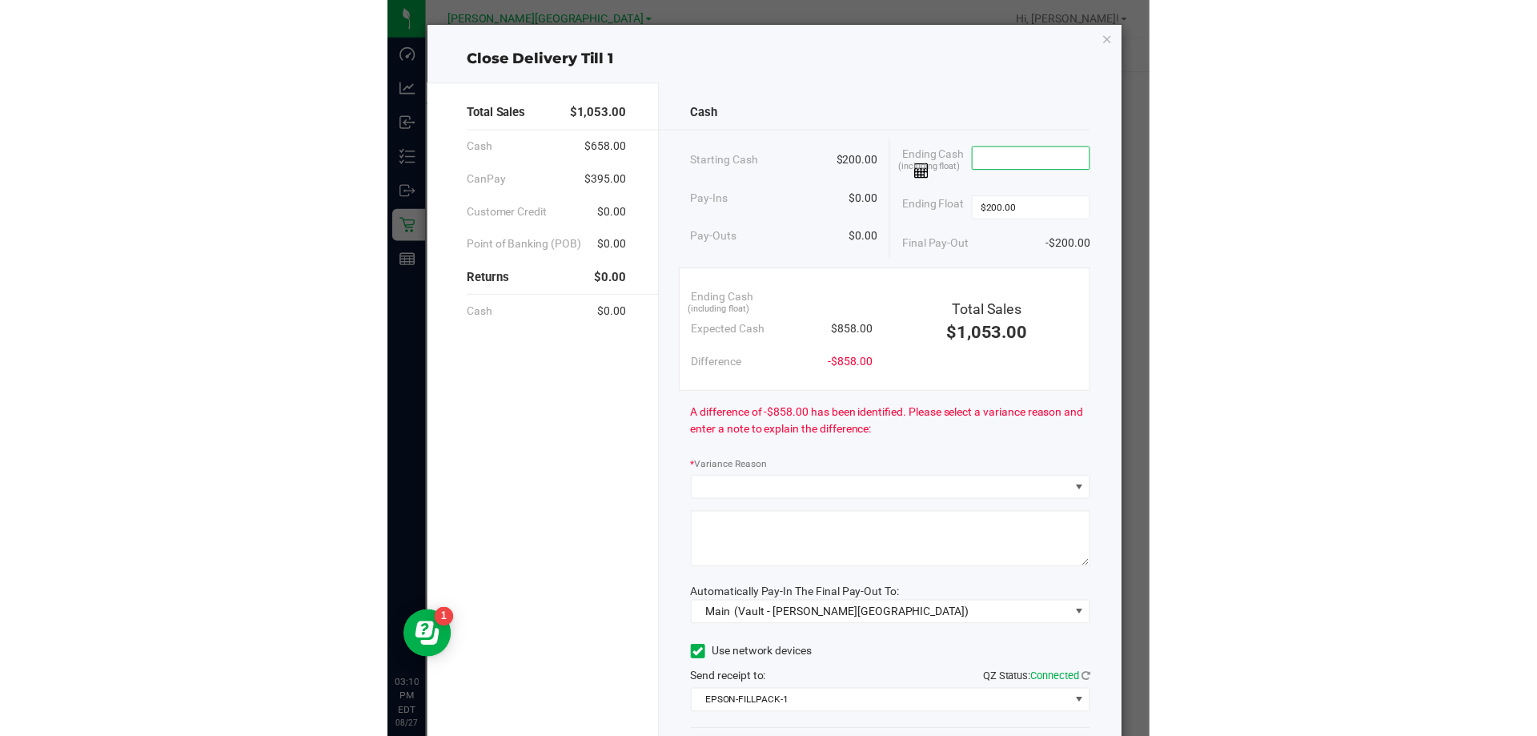
scroll to position [976, 0]
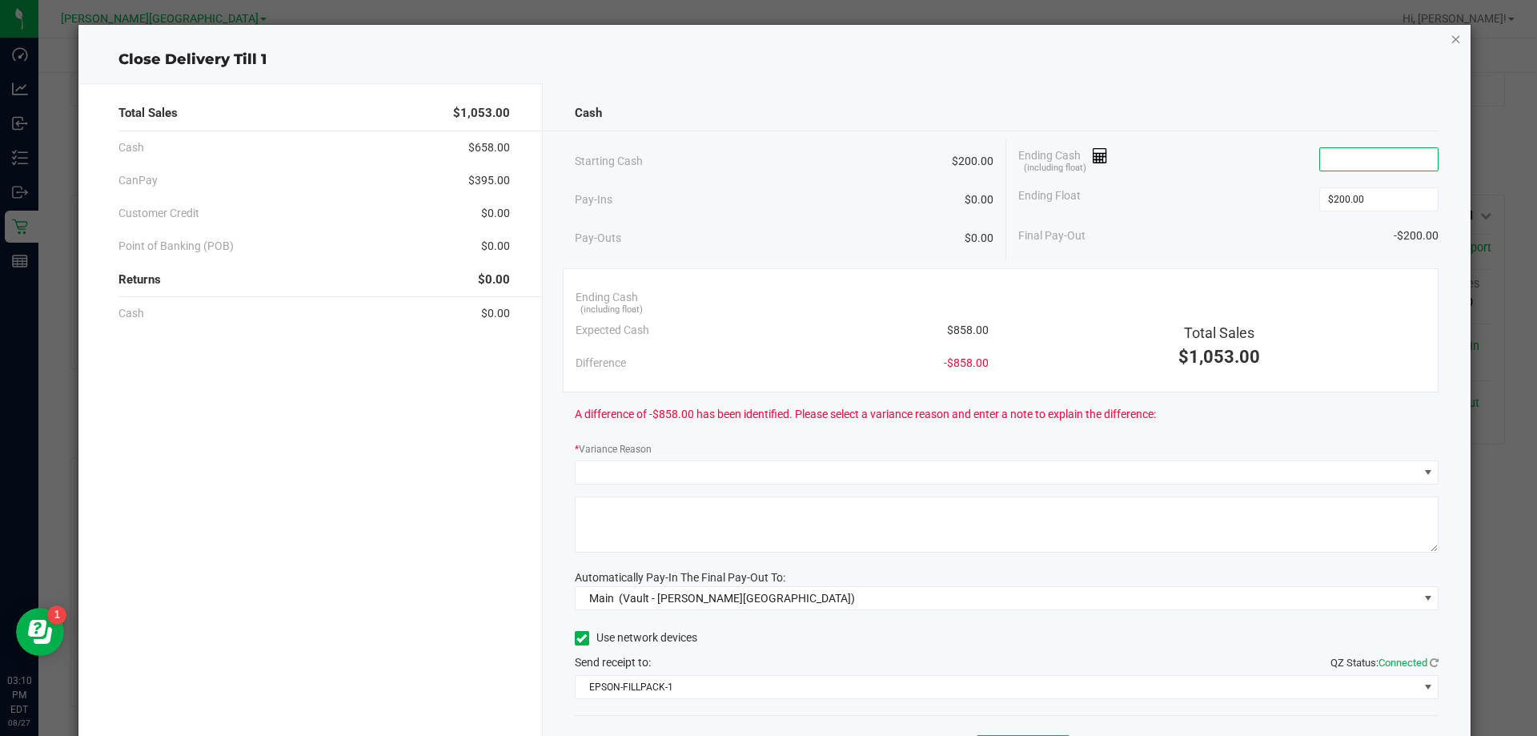
click at [1451, 42] on icon "button" at bounding box center [1456, 38] width 11 height 19
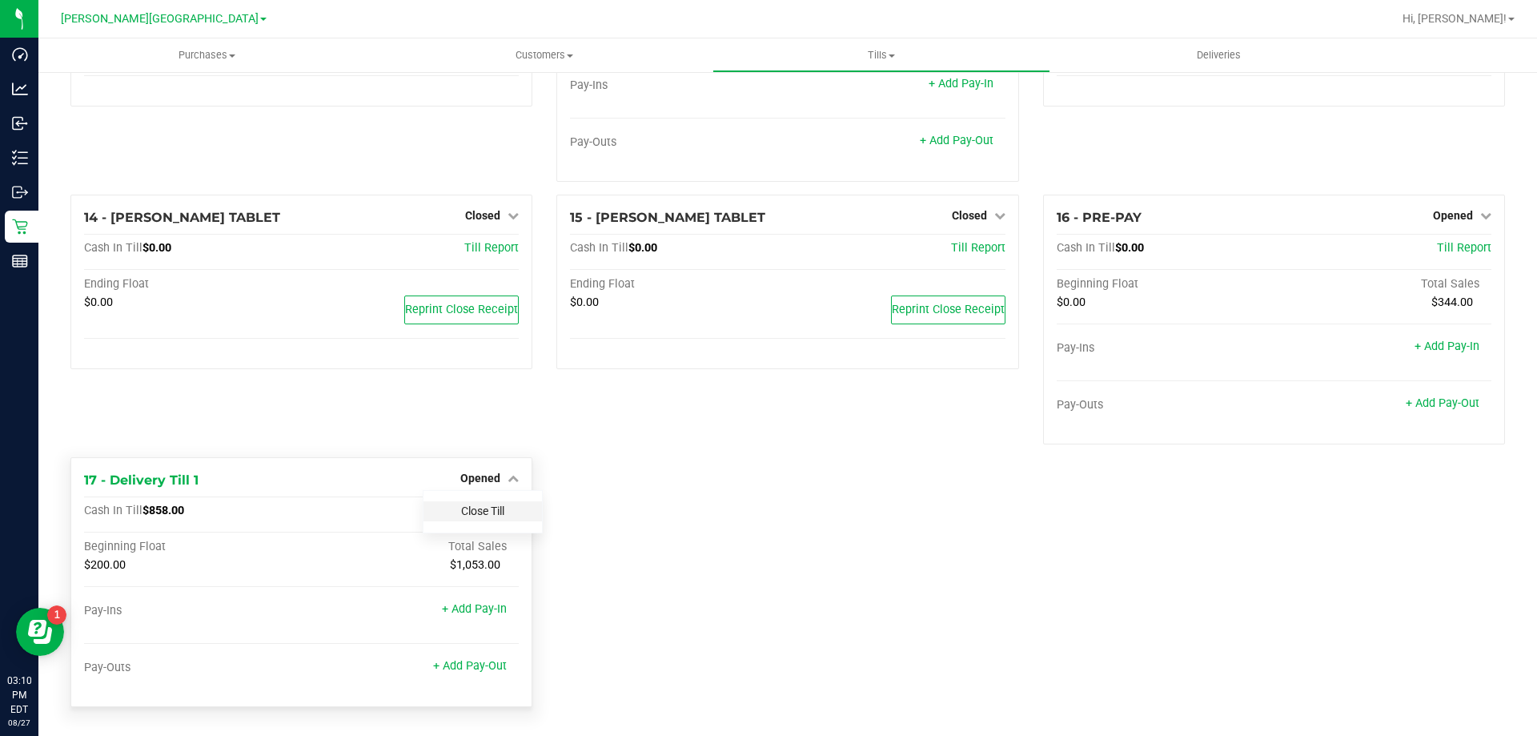
click at [489, 505] on link "Close Till" at bounding box center [482, 510] width 43 height 13
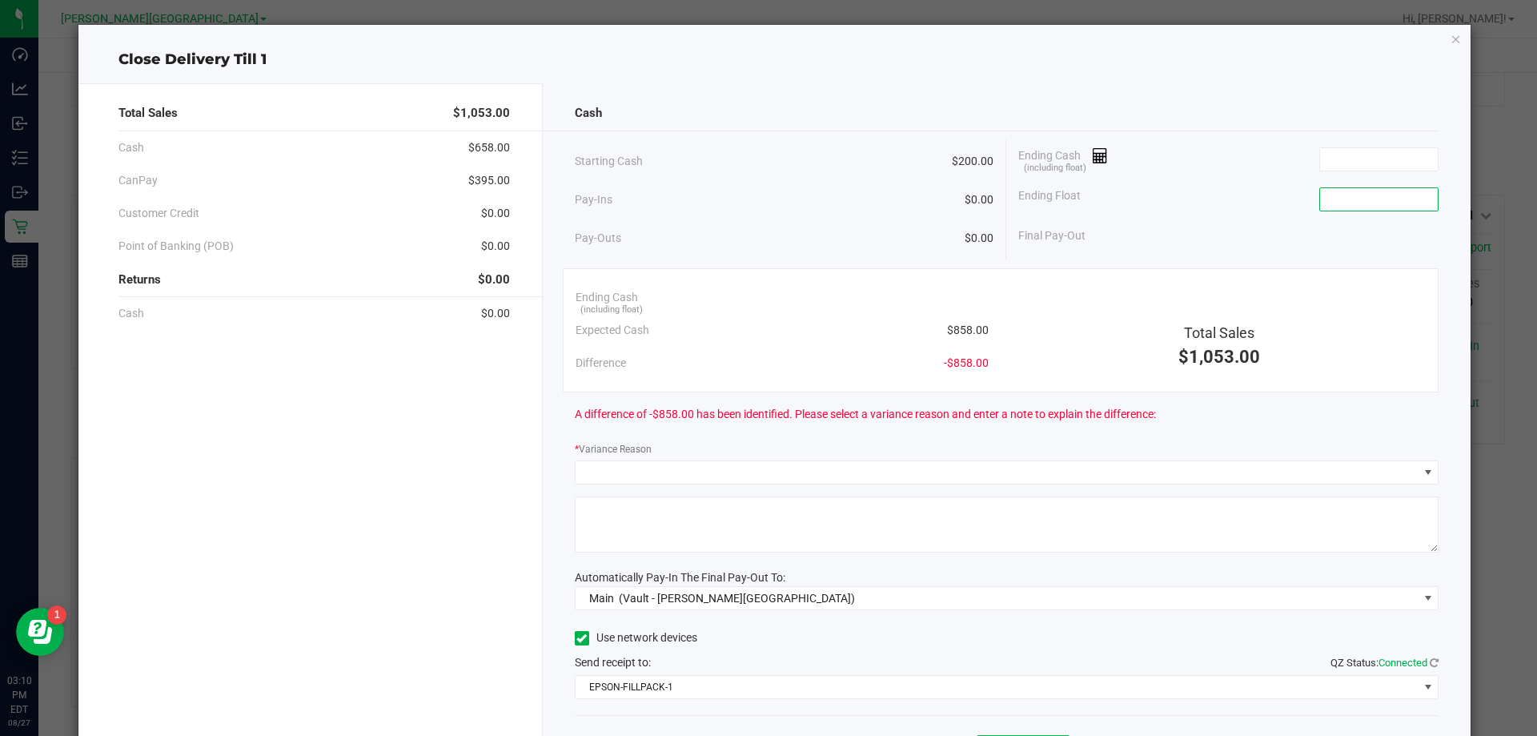
click at [1333, 196] on input at bounding box center [1379, 199] width 118 height 22
type input "$200.00"
click at [1335, 163] on input at bounding box center [1379, 159] width 118 height 22
click at [1451, 37] on icon "button" at bounding box center [1456, 38] width 11 height 19
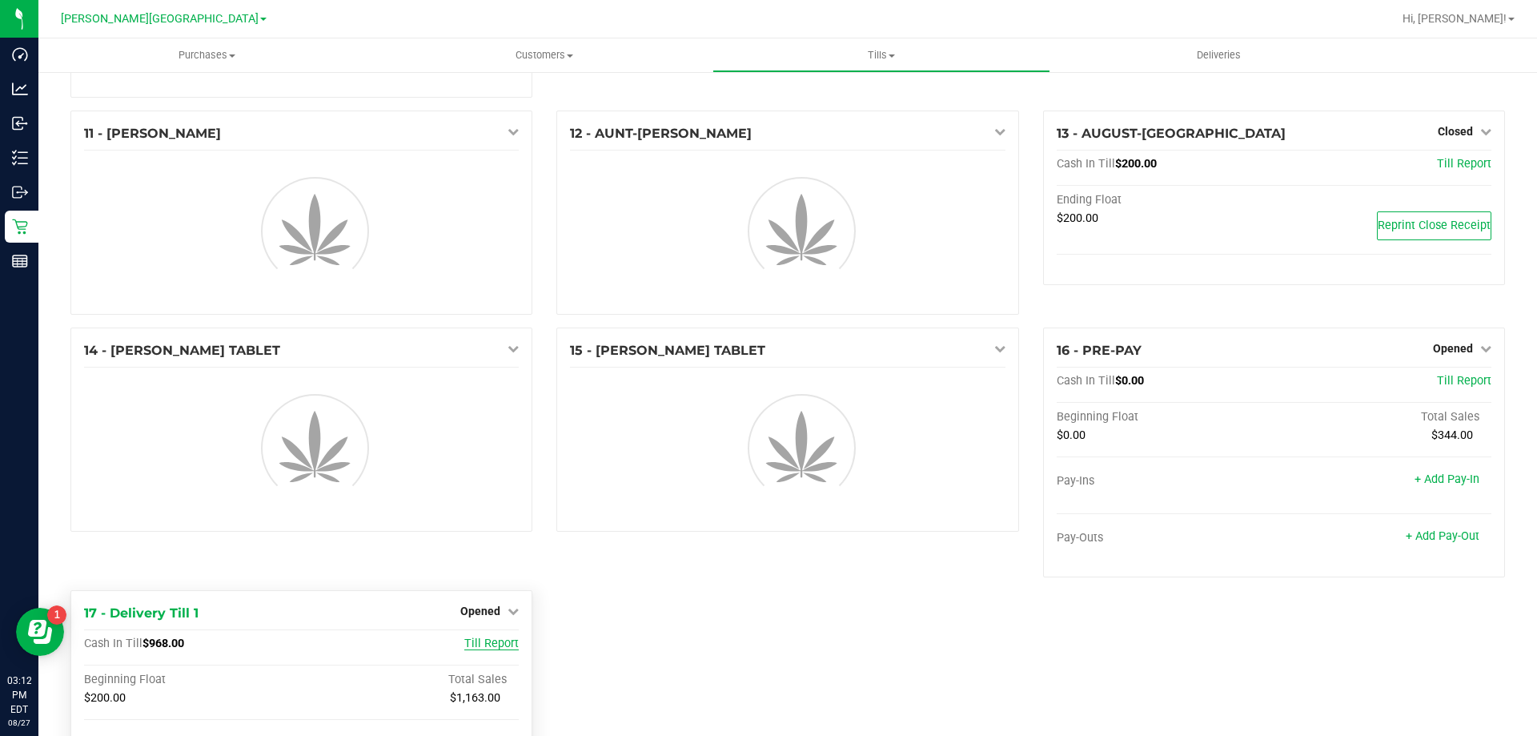
scroll to position [793, 0]
click at [480, 643] on span "Till Report" at bounding box center [491, 643] width 54 height 14
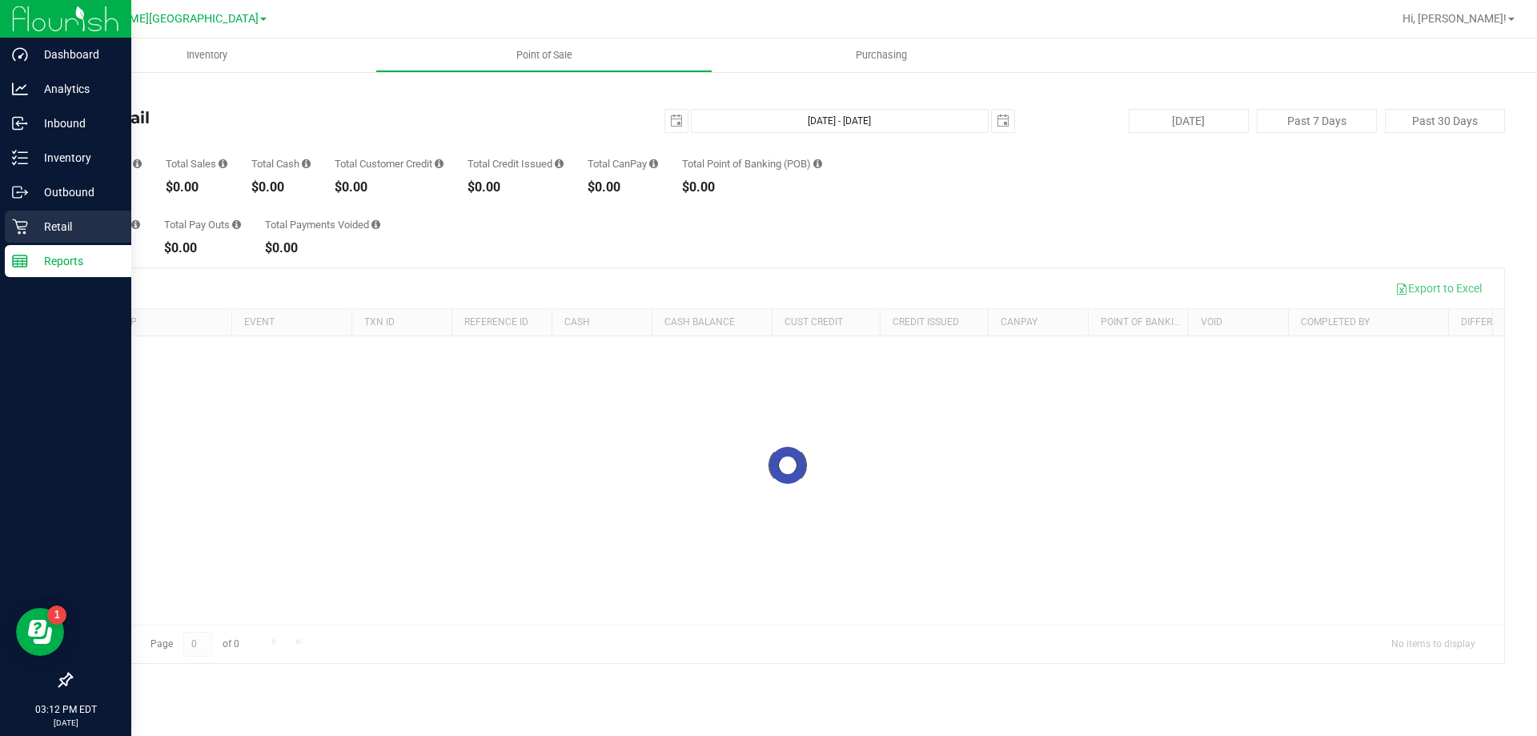
click at [48, 230] on p "Retail" at bounding box center [76, 226] width 96 height 19
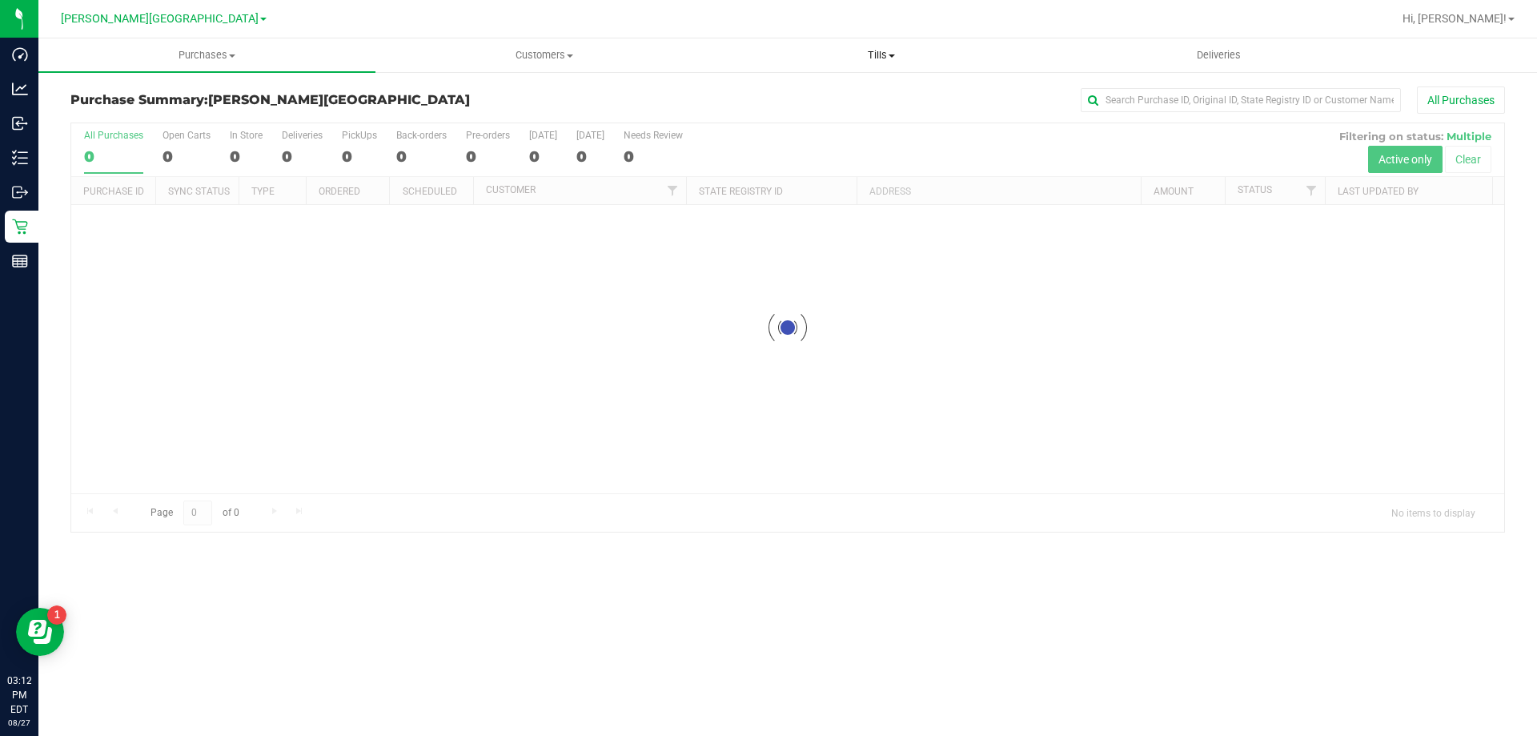
click at [876, 61] on span "Tills" at bounding box center [880, 55] width 335 height 14
click at [877, 97] on li "Manage tills" at bounding box center [880, 96] width 337 height 19
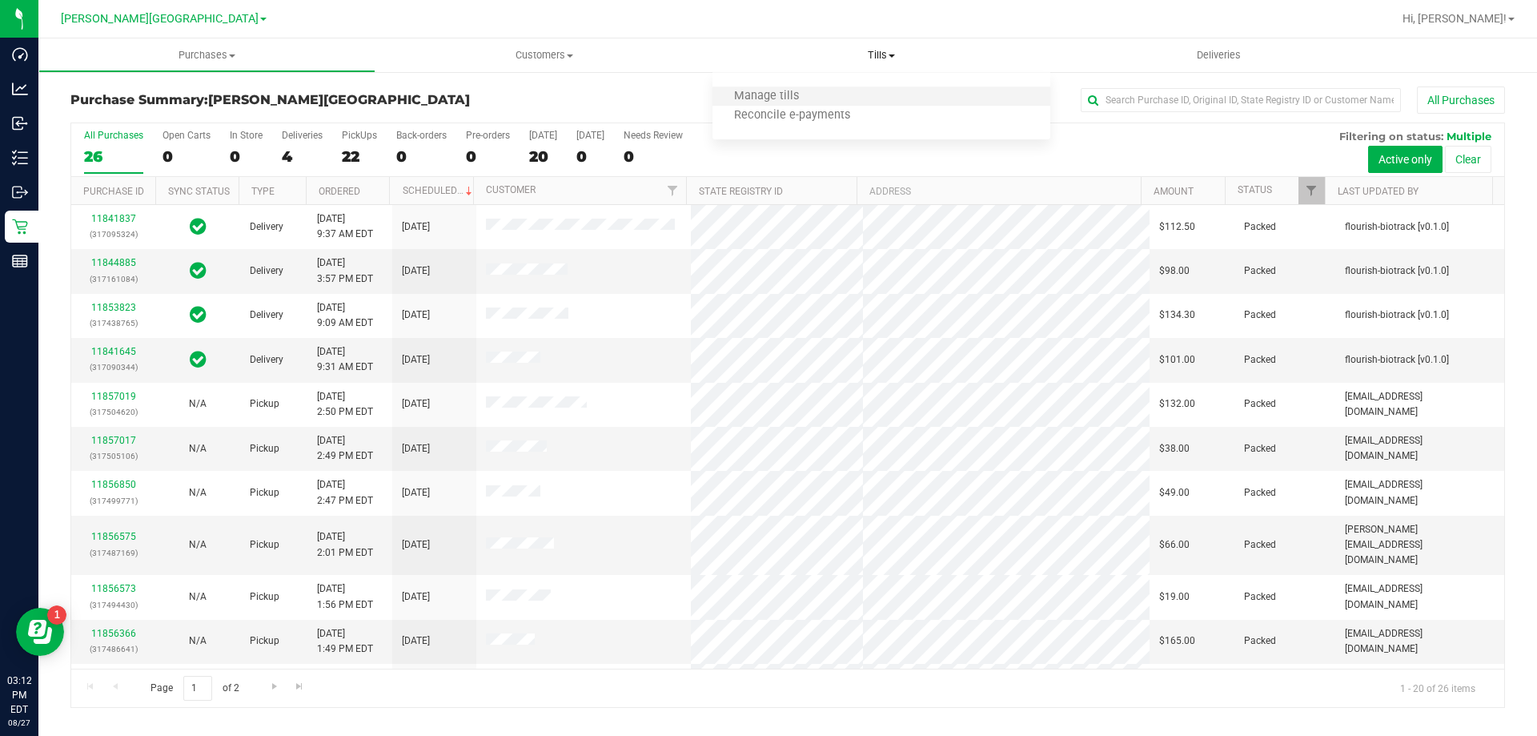
click at [839, 98] on li "Manage tills" at bounding box center [880, 96] width 337 height 19
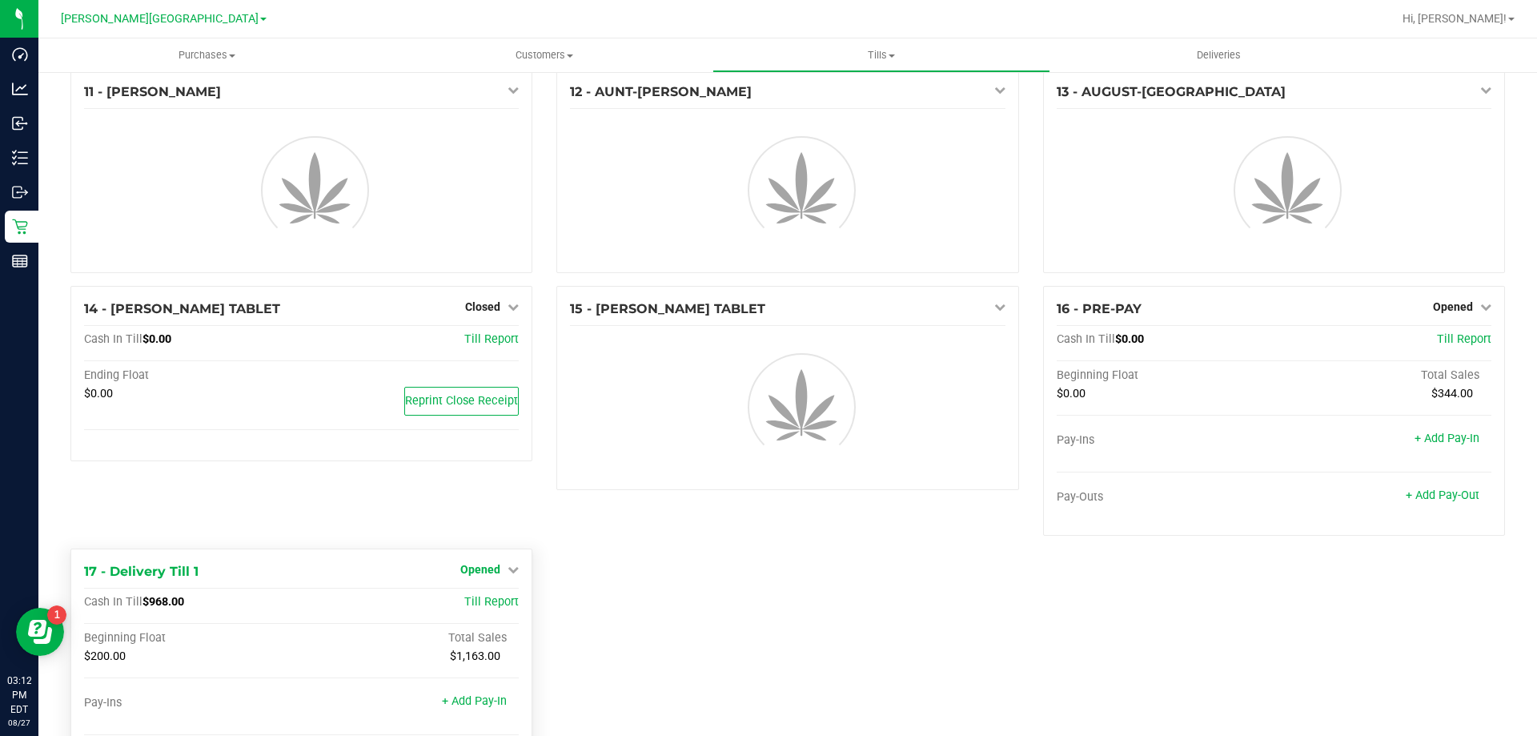
scroll to position [805, 0]
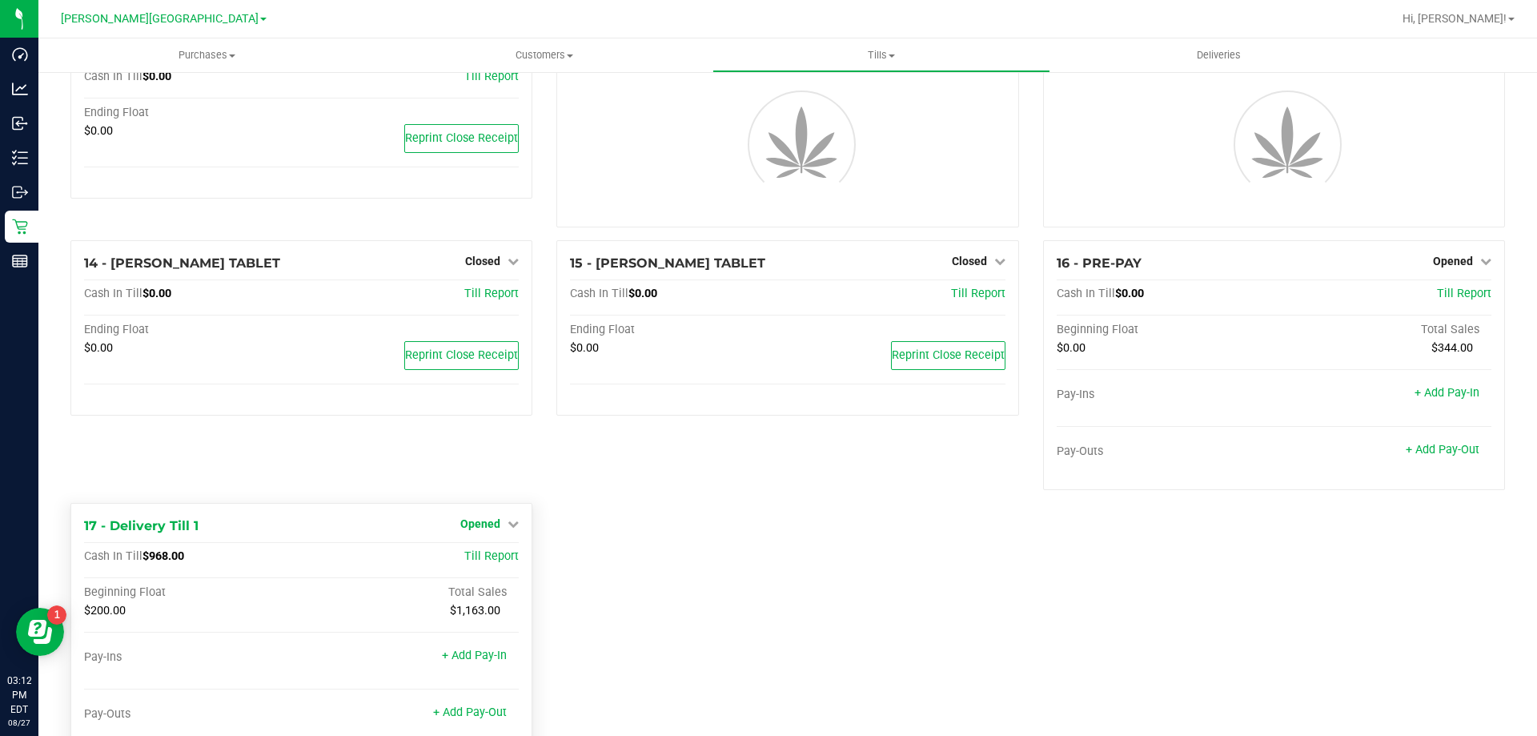
click at [514, 524] on icon at bounding box center [513, 523] width 11 height 11
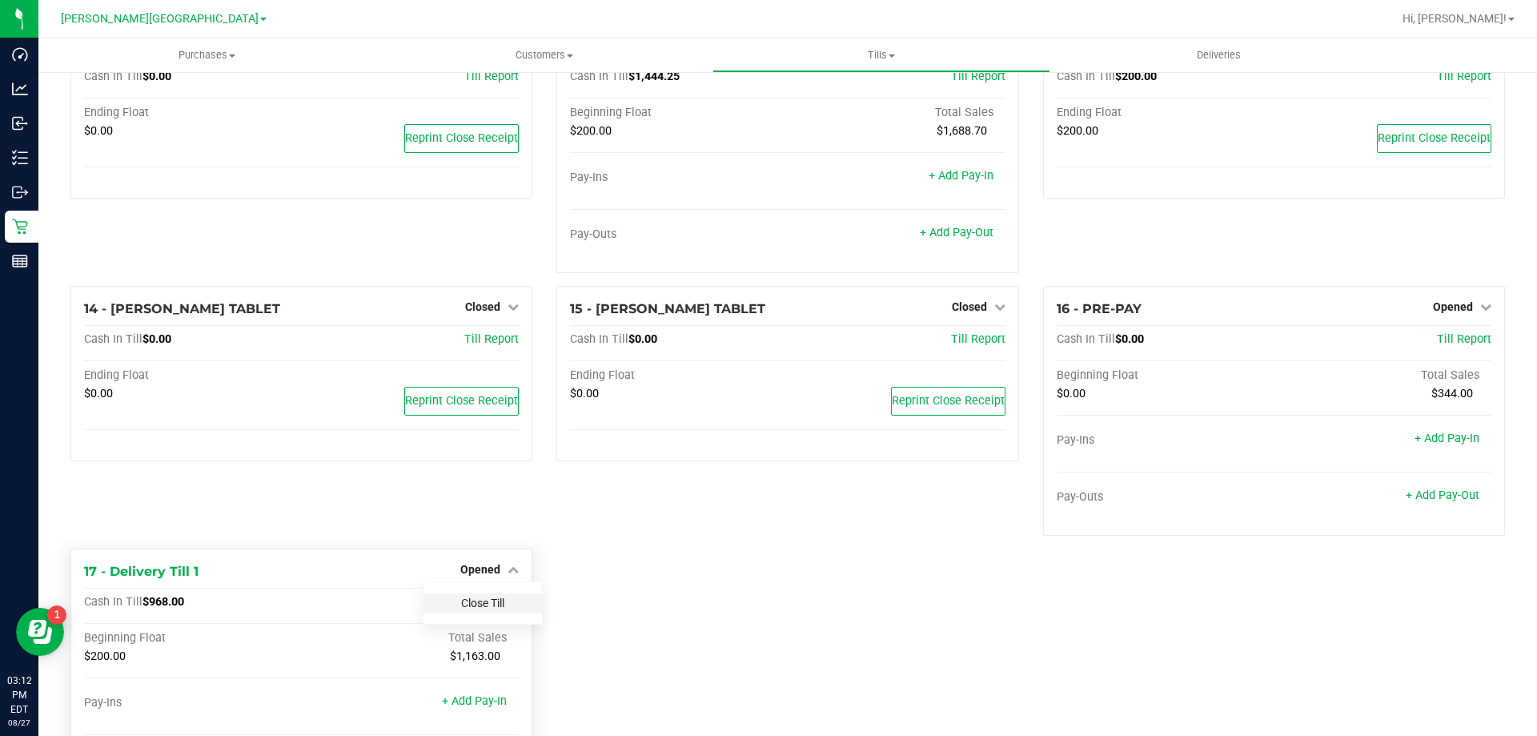
click at [480, 600] on link "Close Till" at bounding box center [482, 602] width 43 height 13
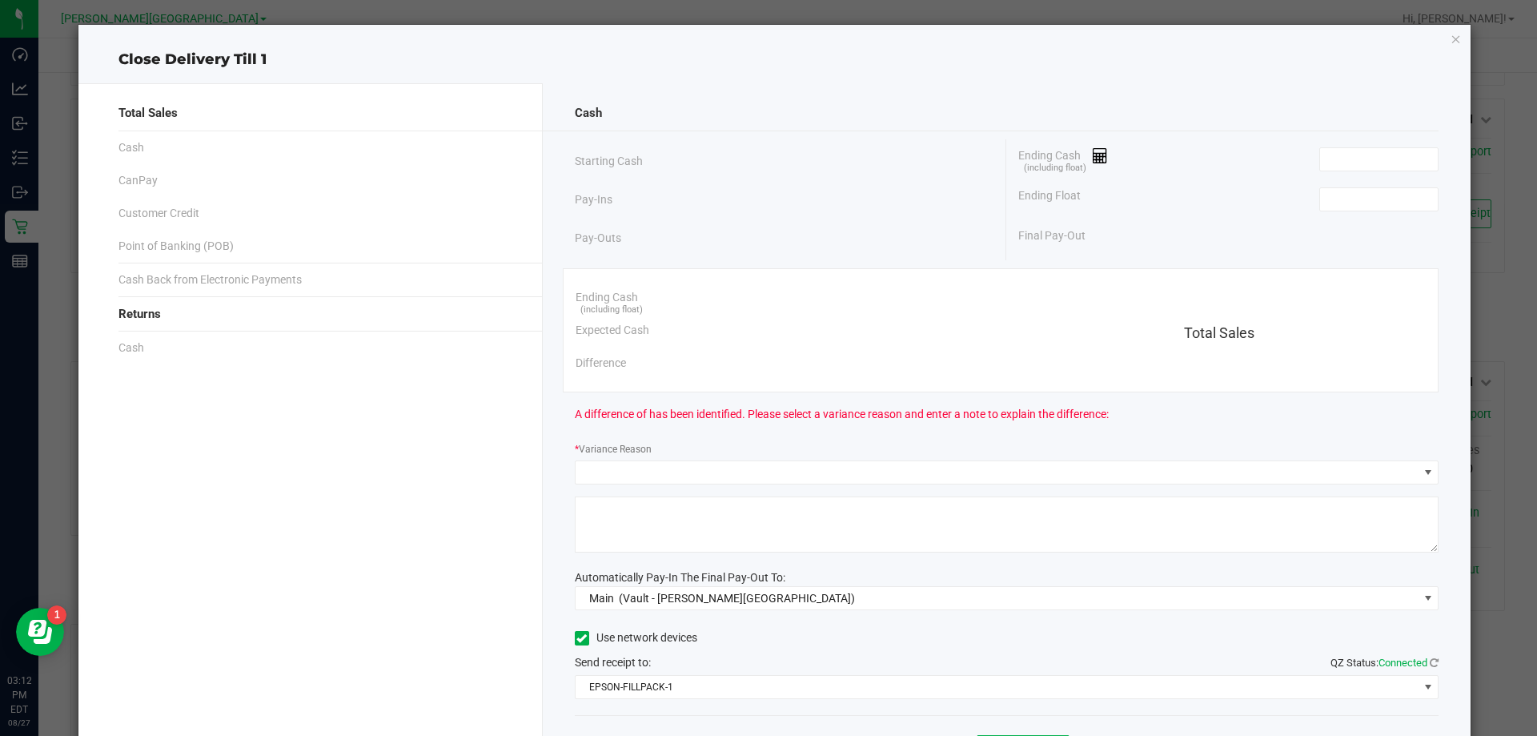
scroll to position [885, 0]
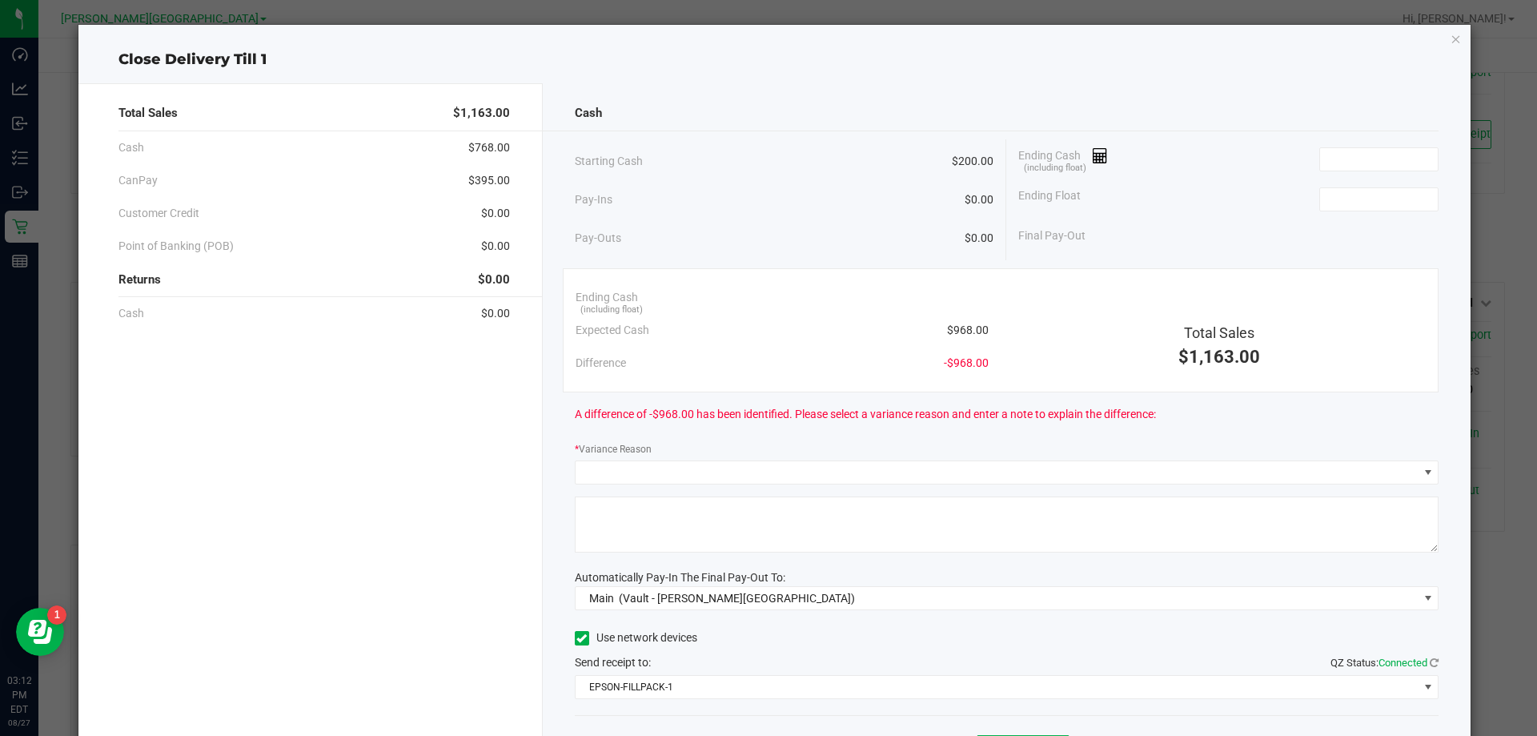
click at [1388, 217] on div "Ending Float" at bounding box center [1228, 199] width 420 height 40
click at [1383, 211] on div "Ending Float" at bounding box center [1228, 199] width 420 height 40
click at [1375, 199] on input at bounding box center [1379, 199] width 118 height 22
type input "$200.00"
click at [1386, 146] on div "Ending Cash (including float)" at bounding box center [1228, 159] width 420 height 40
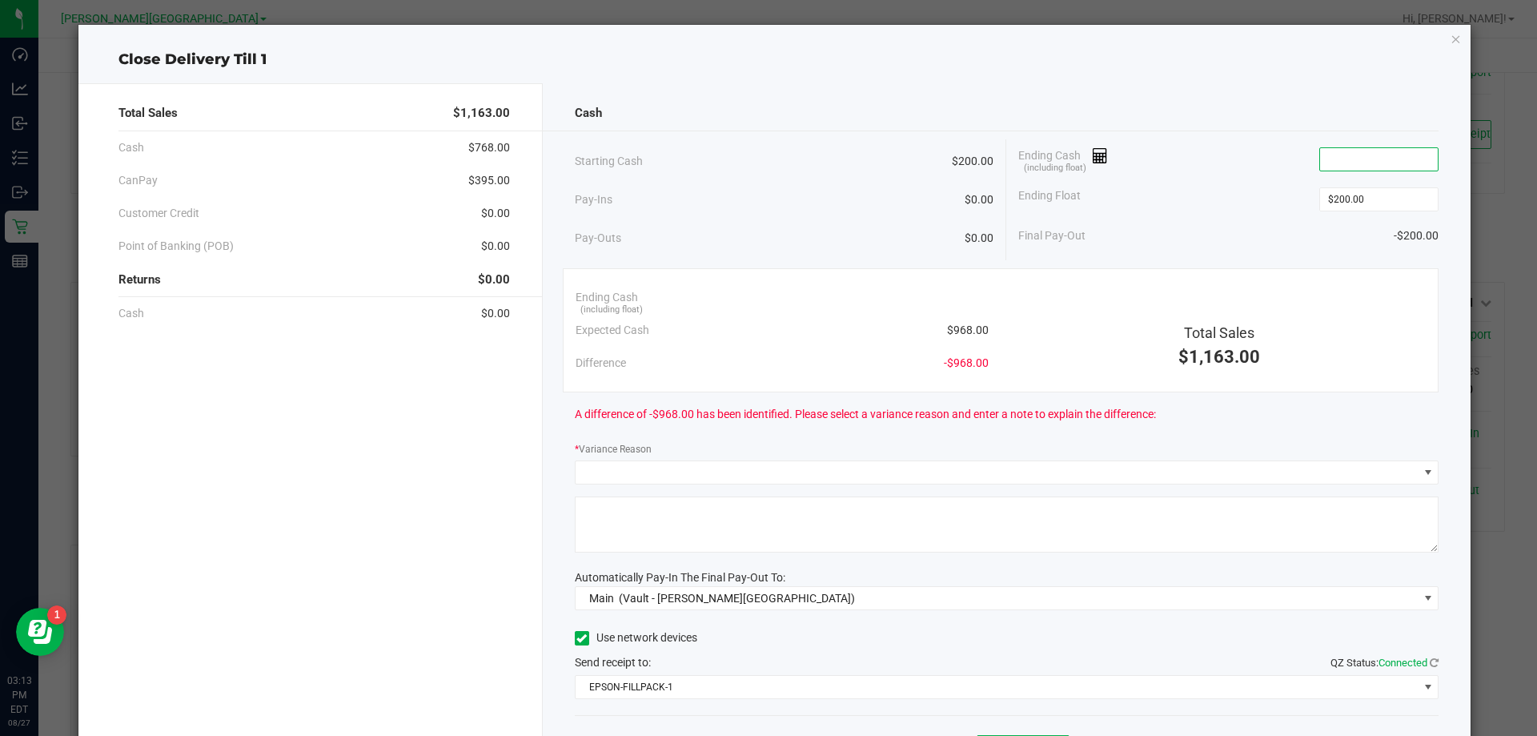
click at [1379, 163] on input at bounding box center [1379, 159] width 118 height 22
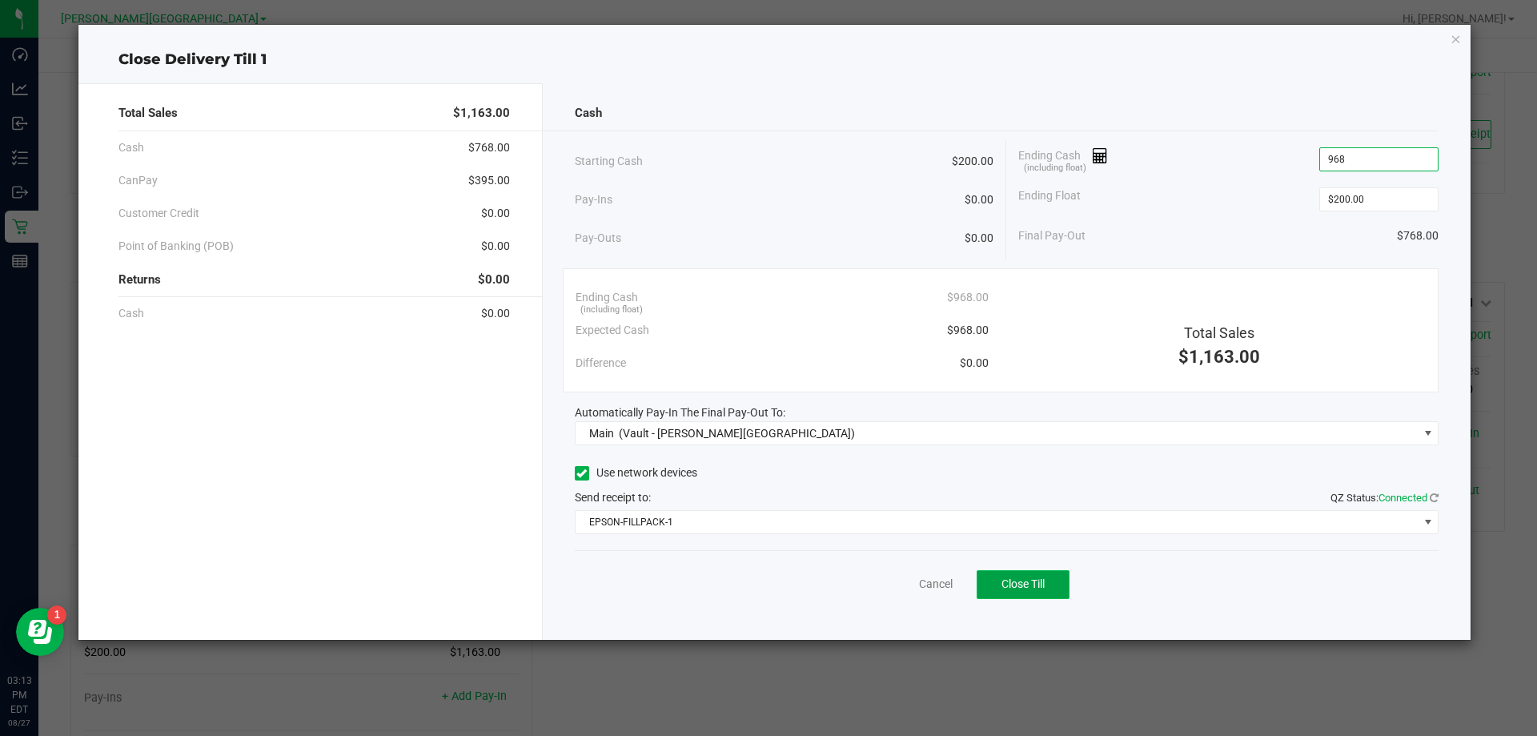
type input "$968.00"
click at [1001, 575] on button "Close Till" at bounding box center [1023, 584] width 93 height 29
click at [905, 581] on link "Dismiss" at bounding box center [900, 584] width 38 height 17
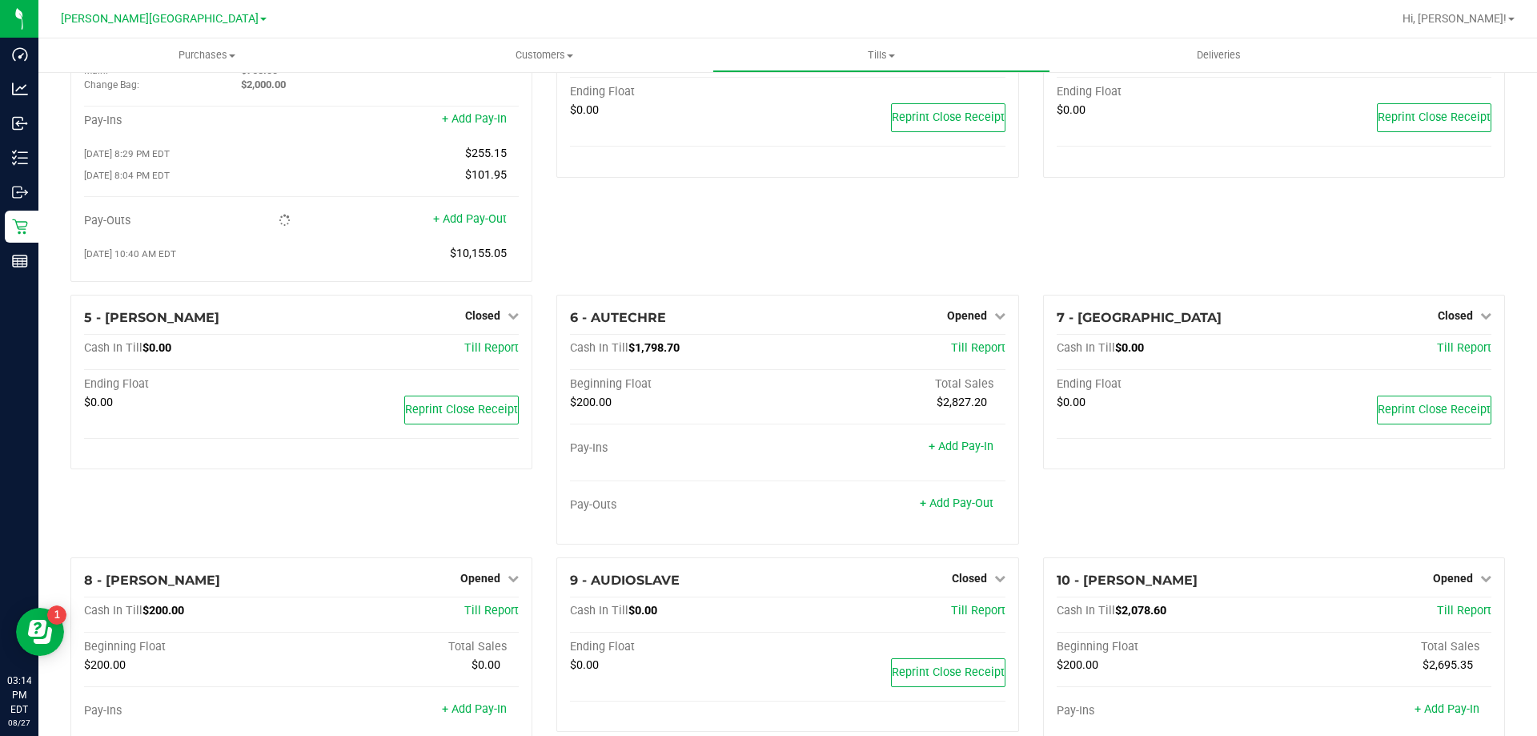
scroll to position [0, 0]
